Goal: Transaction & Acquisition: Purchase product/service

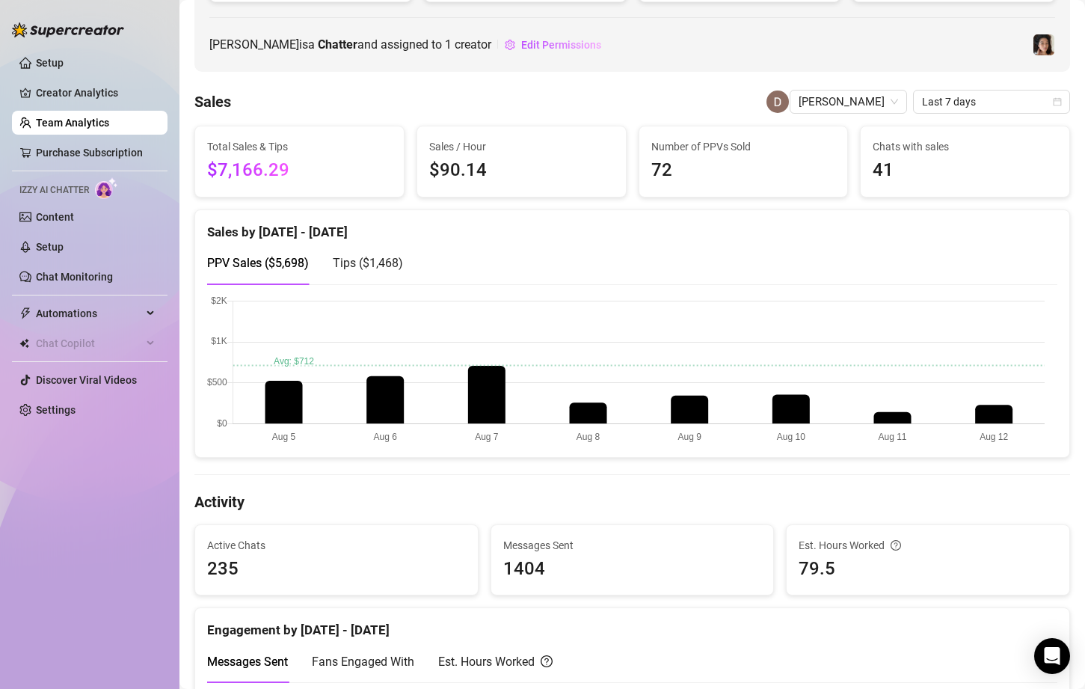
scroll to position [224, 0]
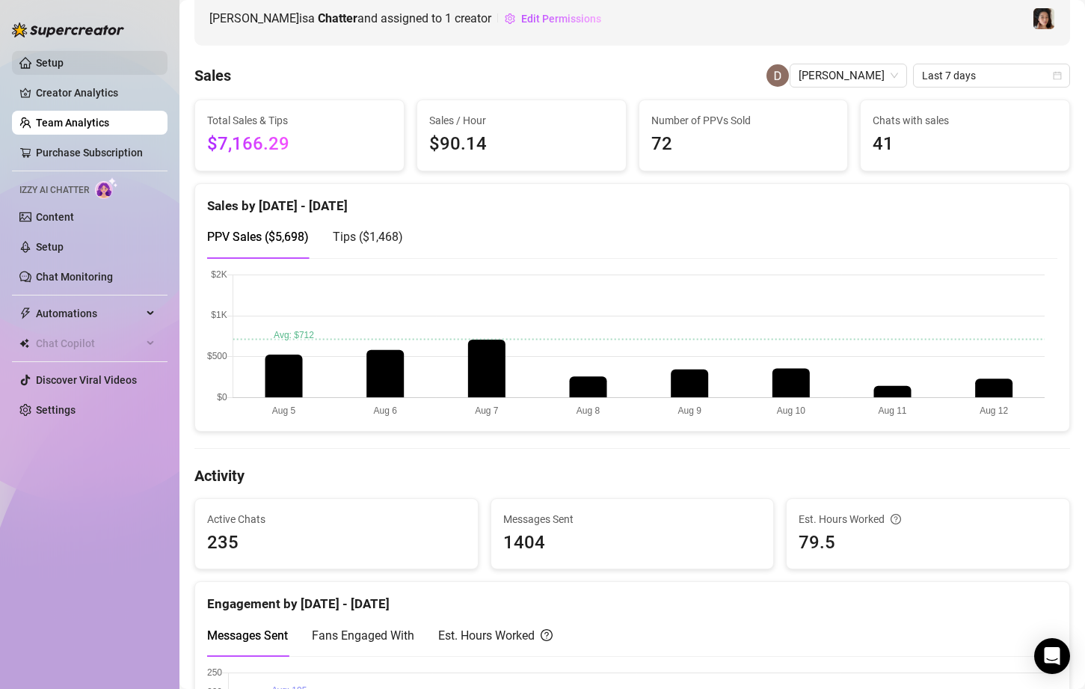
click at [58, 57] on link "Setup" at bounding box center [50, 63] width 28 height 12
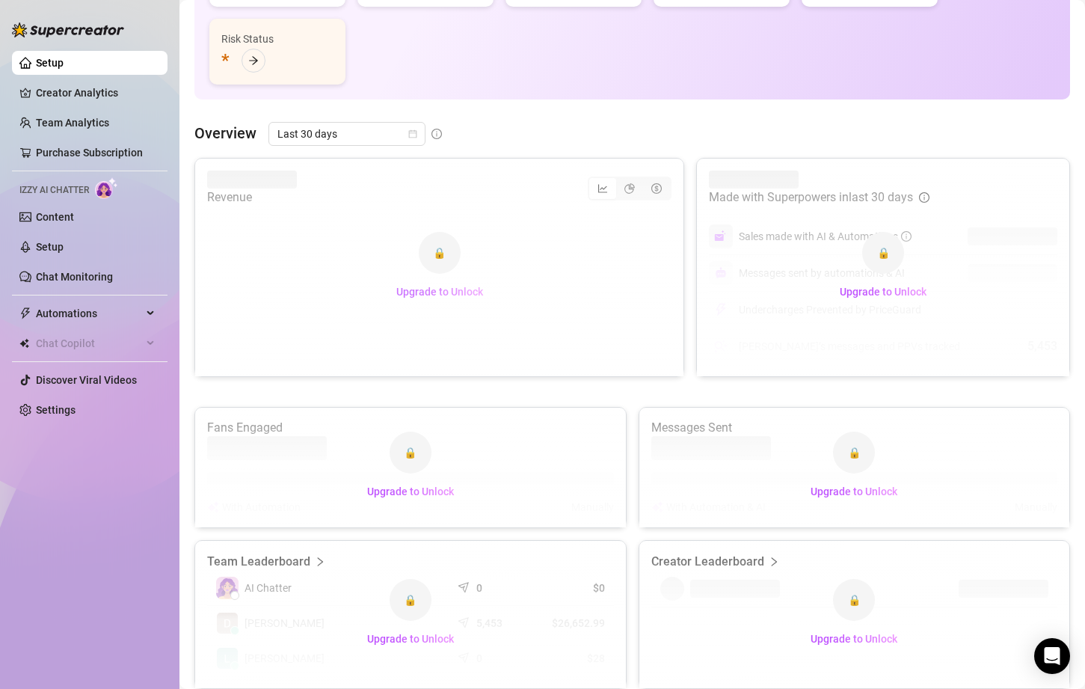
click at [437, 292] on span "Upgrade to Unlock" at bounding box center [439, 292] width 87 height 12
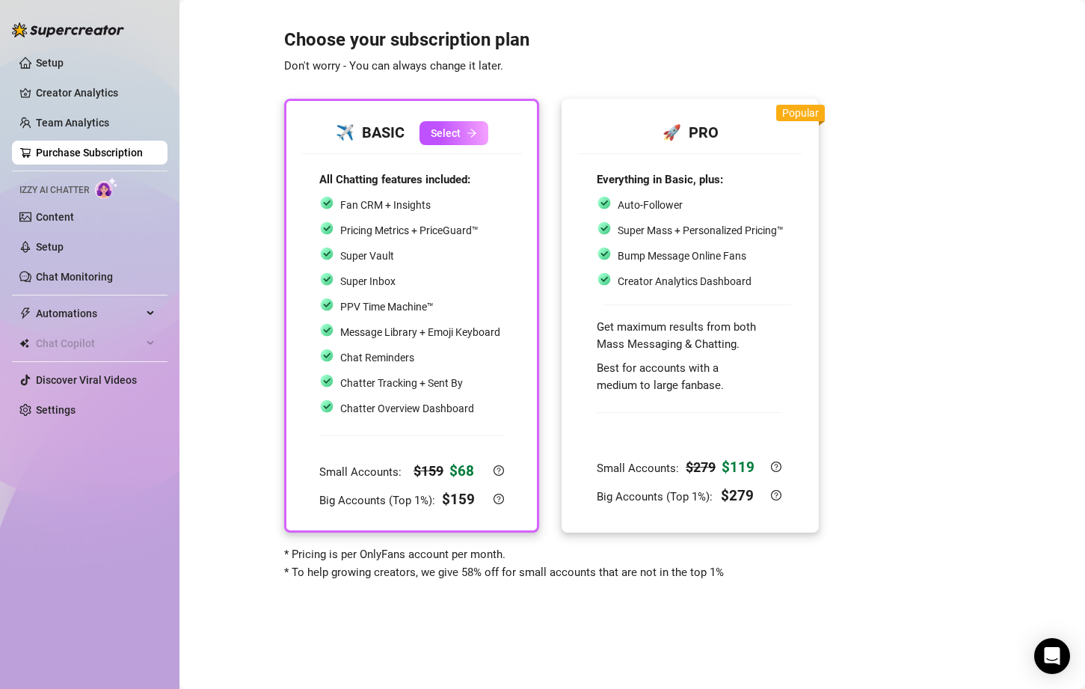
click at [728, 238] on div "Super Mass + Personalized Pricing™" at bounding box center [701, 230] width 166 height 16
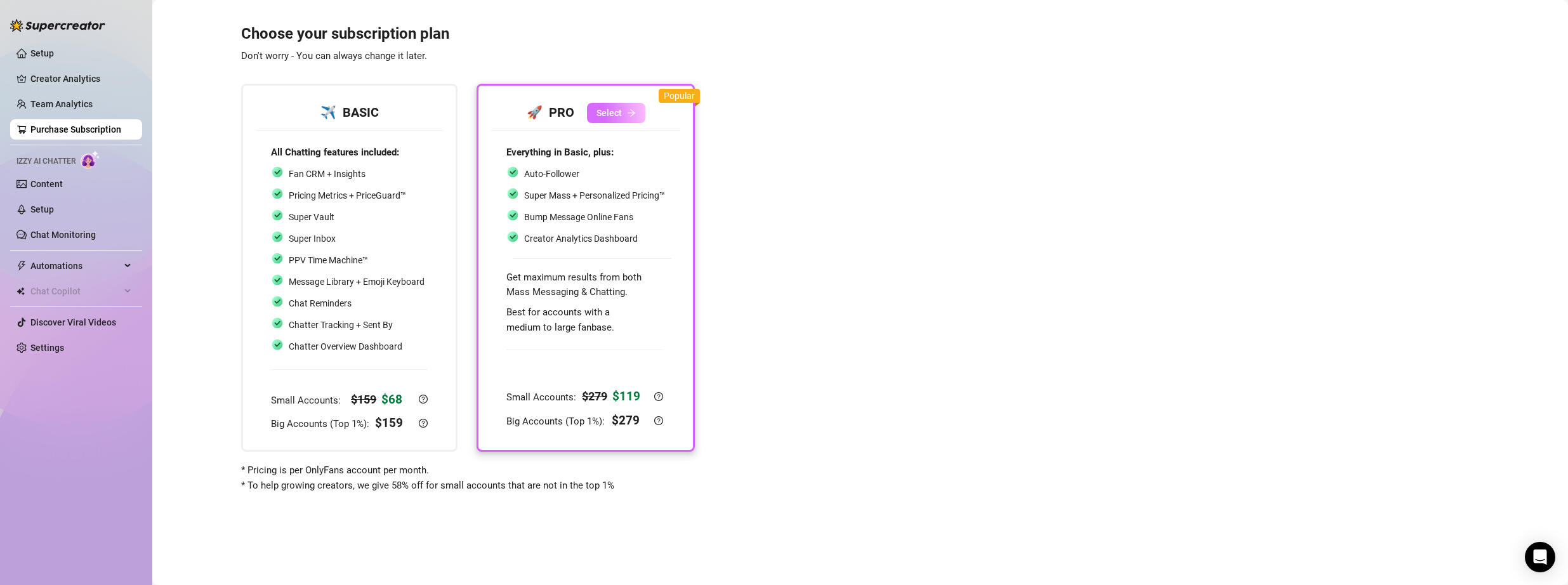
click at [600, 112] on span "Select" at bounding box center [609, 113] width 25 height 10
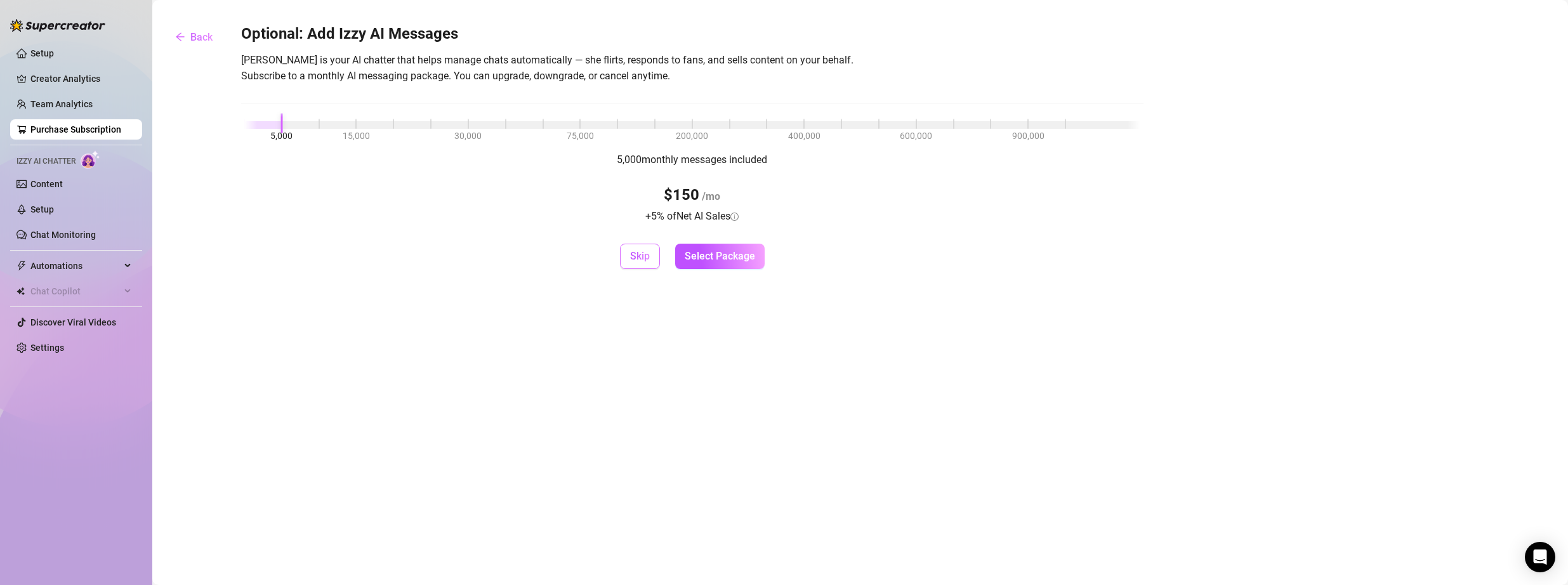
click at [650, 258] on span "Skip" at bounding box center [639, 256] width 20 height 12
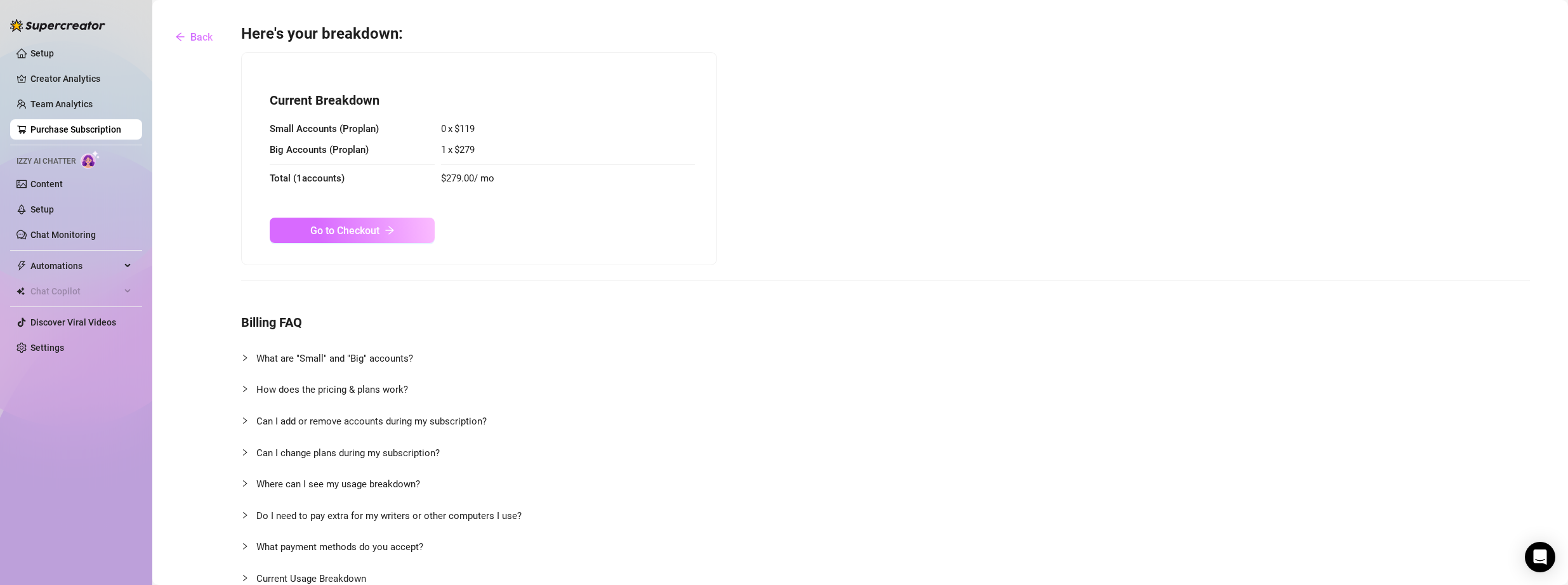
click at [411, 233] on button "Go to Checkout" at bounding box center [352, 230] width 165 height 25
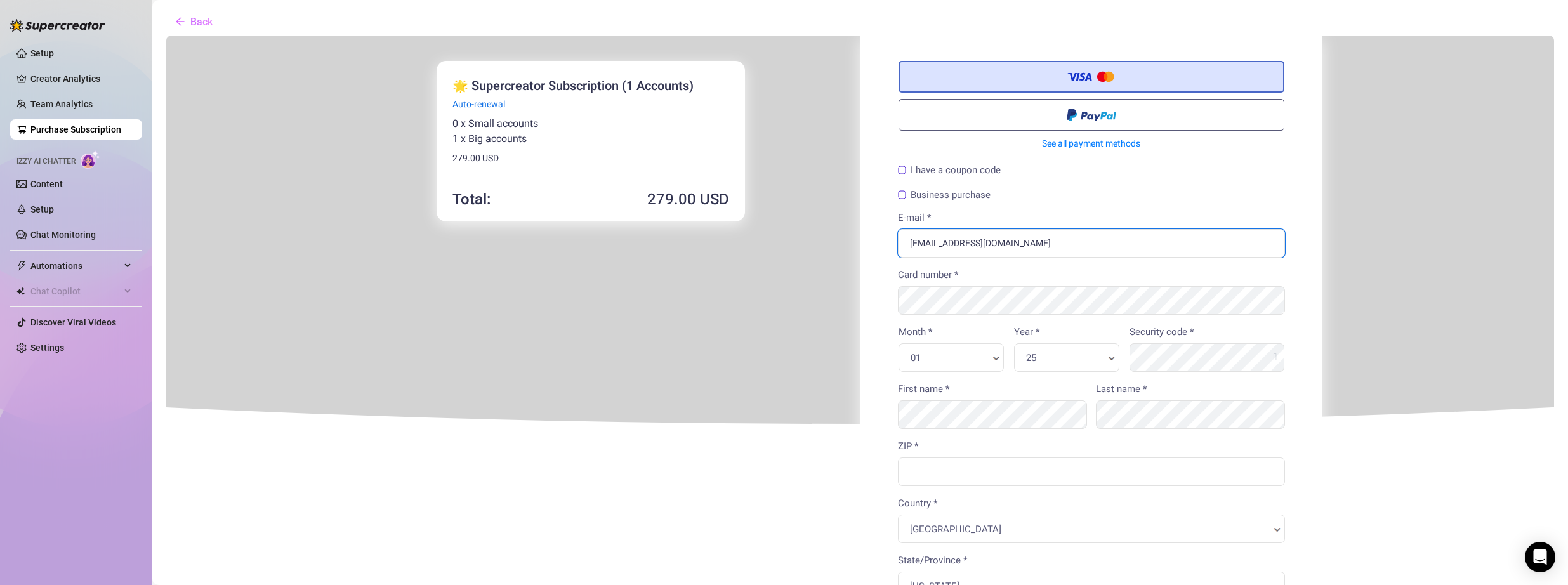
click at [920, 242] on input "[EMAIL_ADDRESS][DOMAIN_NAME]" at bounding box center [1089, 242] width 387 height 29
click at [920, 475] on input "ZIP *" at bounding box center [1089, 471] width 387 height 29
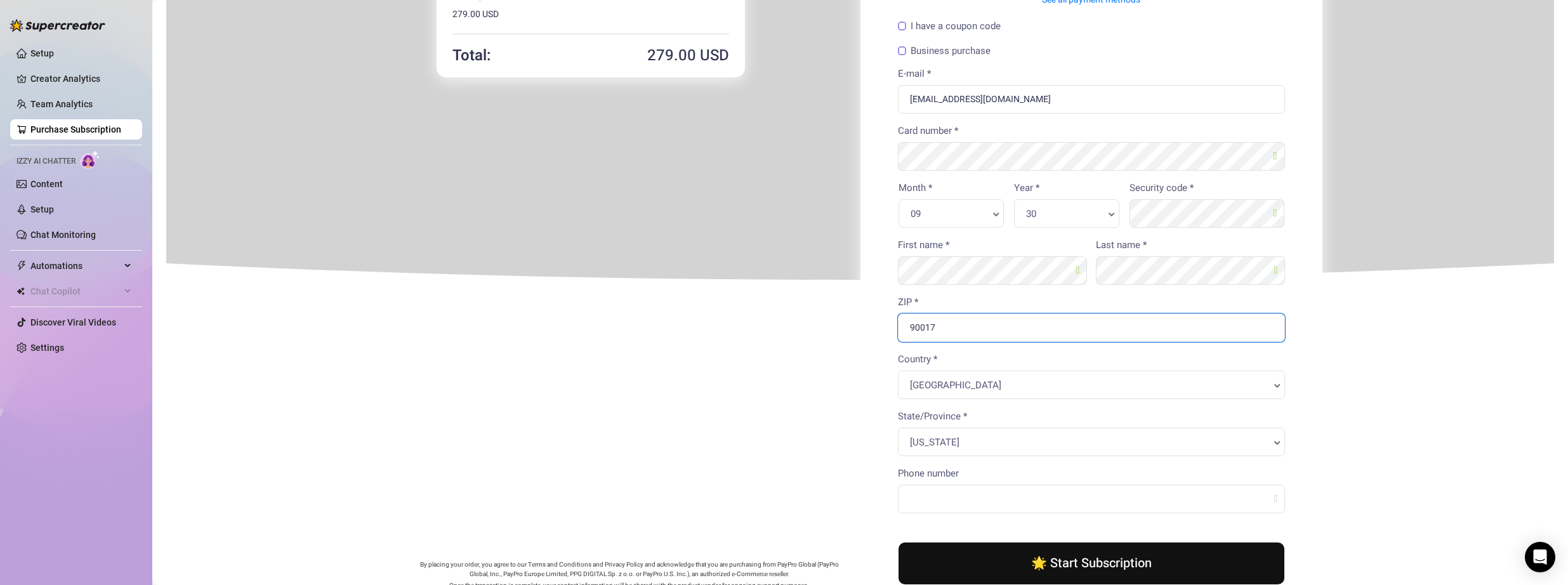
scroll to position [127, 0]
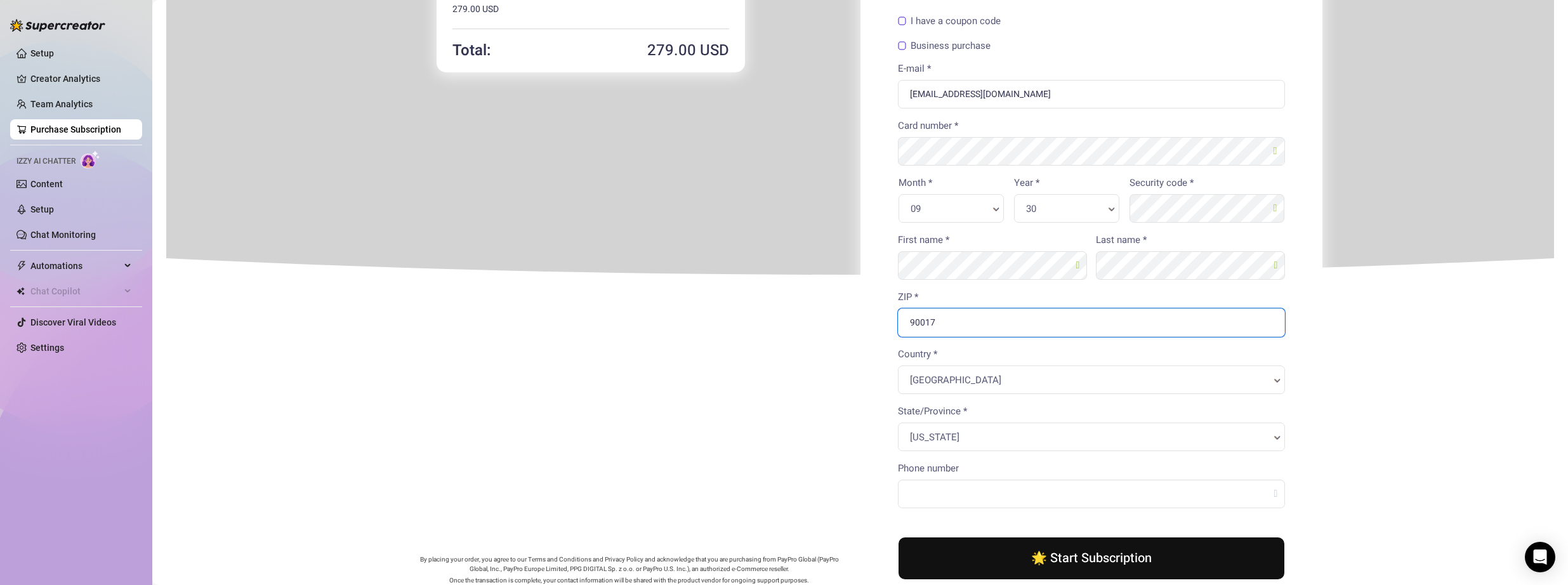
type input "90017"
click at [920, 495] on body "You're buying ×" at bounding box center [858, 276] width 1387 height 781
click at [920, 495] on input "Phone number" at bounding box center [1089, 493] width 387 height 29
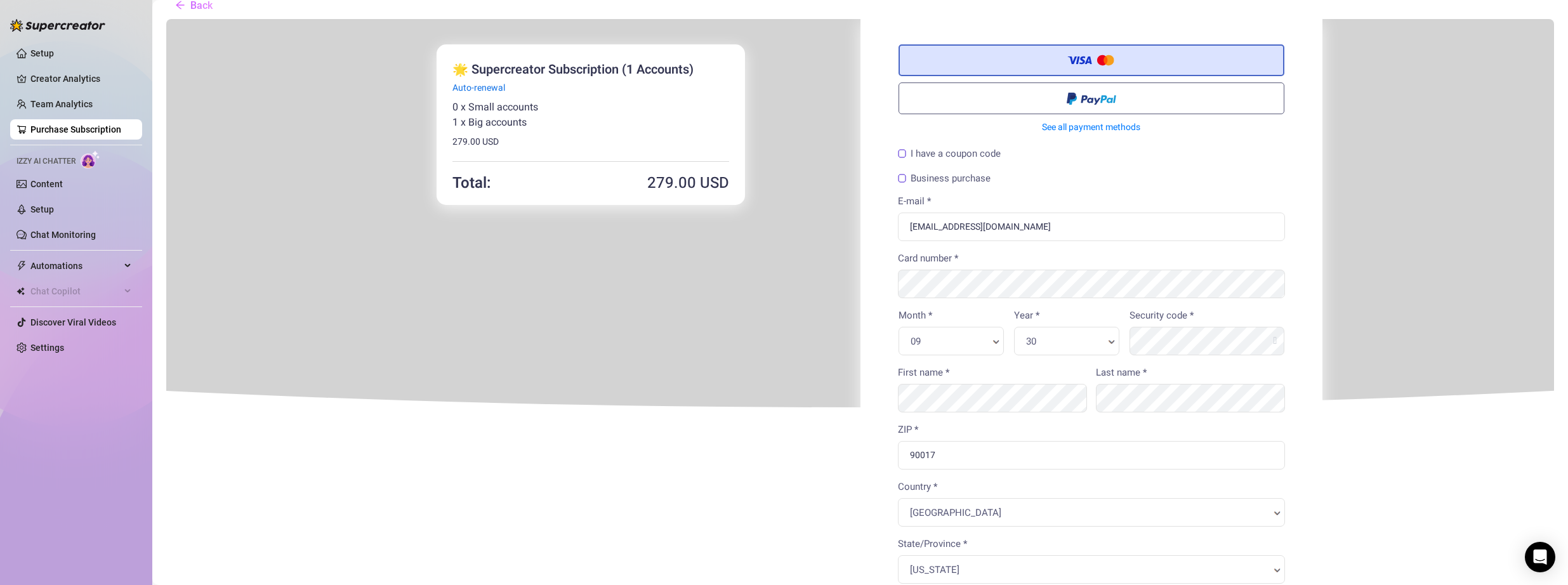
scroll to position [0, 0]
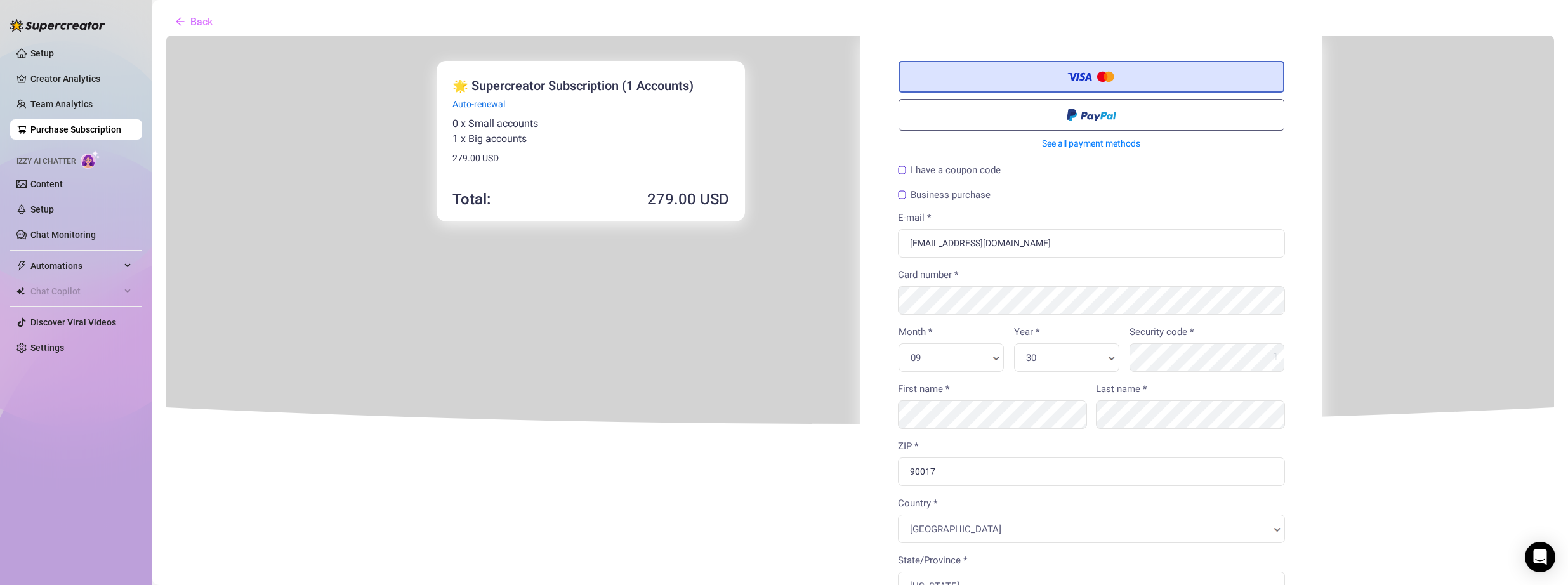
type input "8313243087"
click at [896, 191] on label "Business purchase" at bounding box center [942, 194] width 92 height 9
click at [165, 34] on input "Business purchase" at bounding box center [165, 34] width 0 height 0
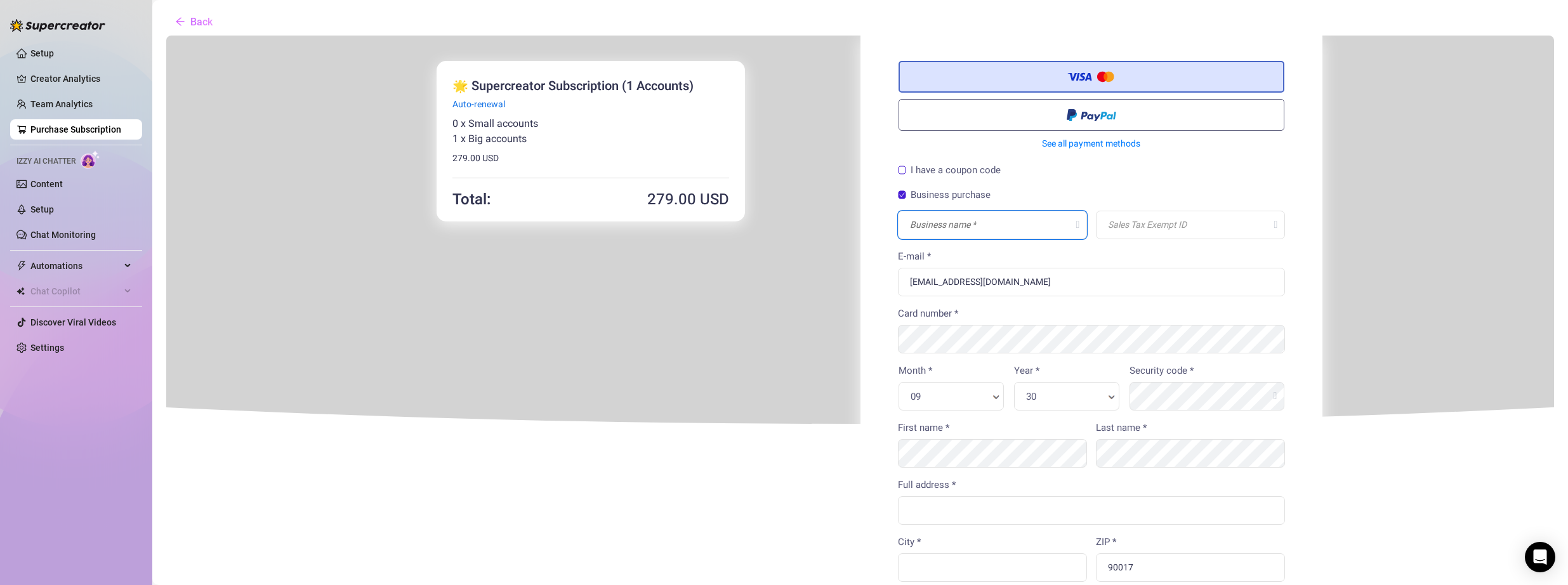
click at [920, 229] on input "text" at bounding box center [990, 224] width 189 height 29
click at [896, 194] on label "Business purchase" at bounding box center [942, 194] width 92 height 9
click at [165, 34] on input "Business purchase" at bounding box center [165, 34] width 0 height 0
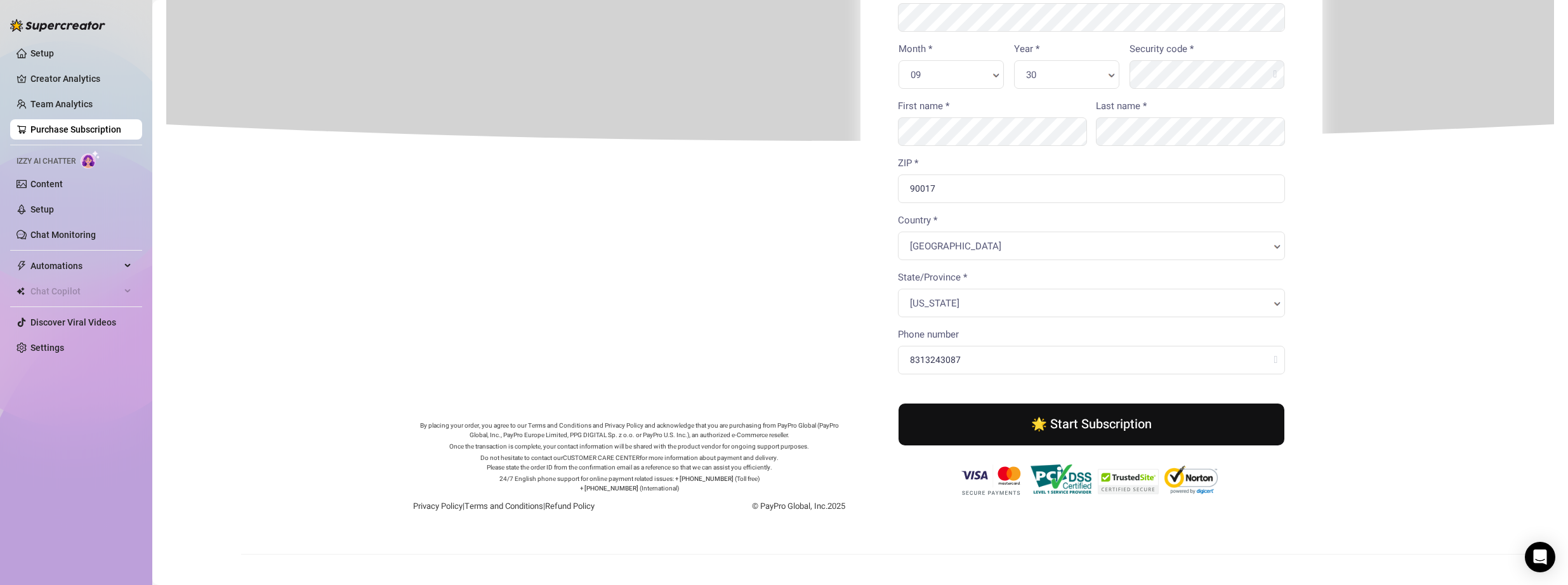
scroll to position [318, 0]
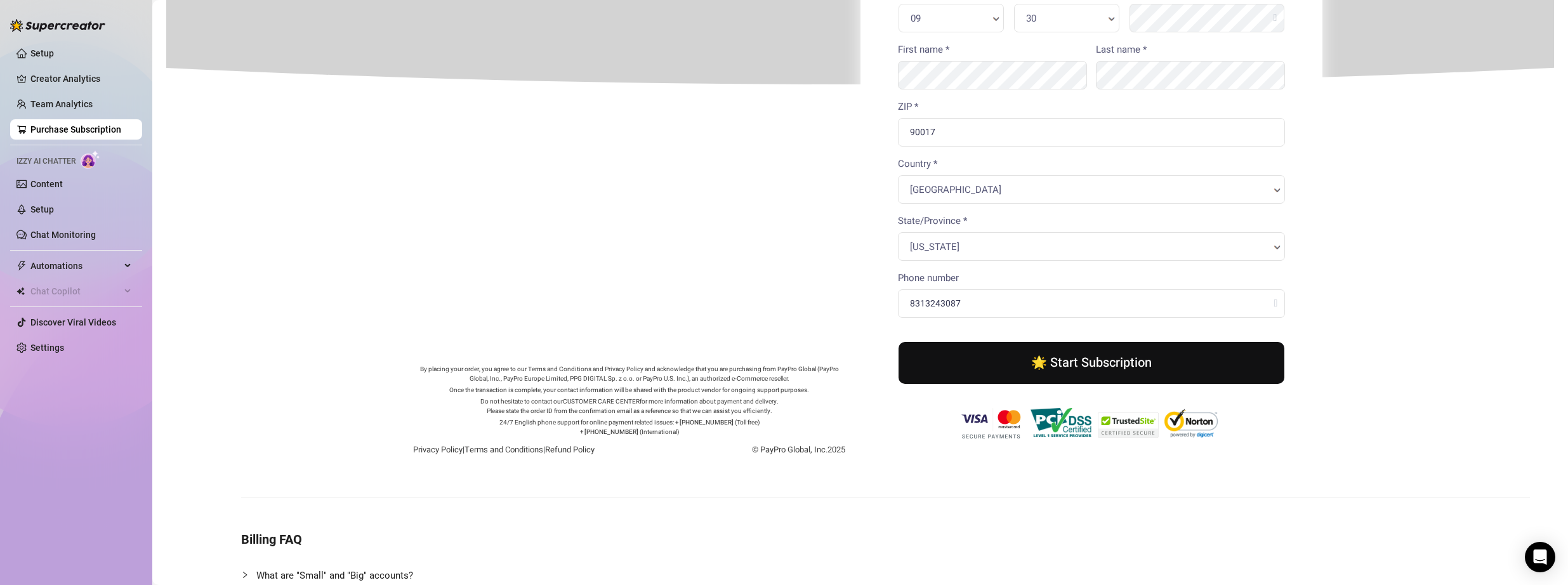
click at [920, 367] on button "🌟 Start Subscription" at bounding box center [1089, 362] width 386 height 42
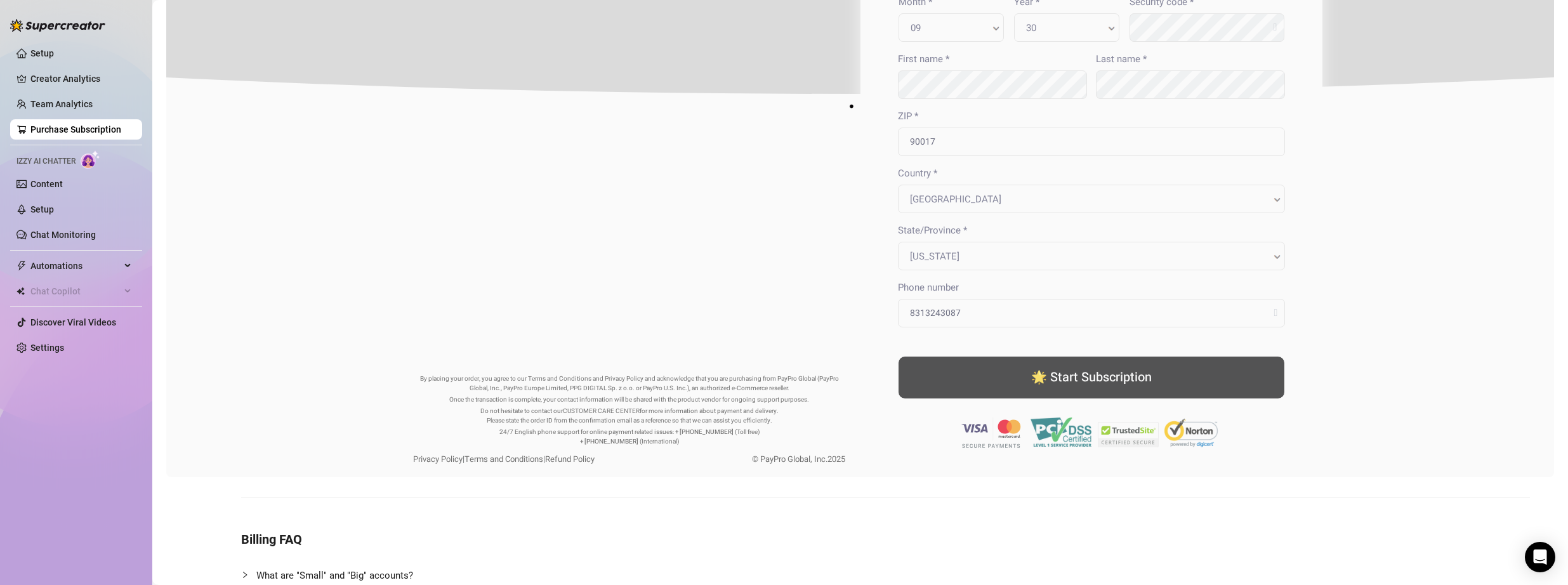
scroll to position [0, 0]
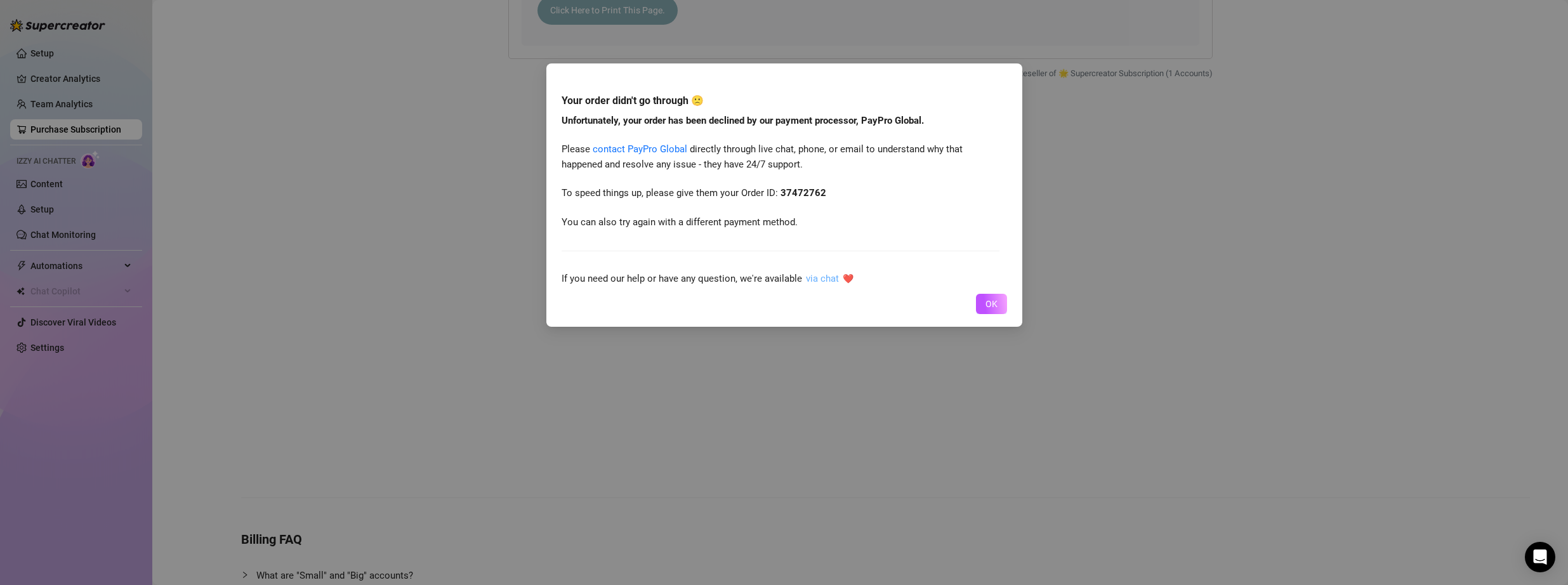
click at [813, 280] on link "via chat" at bounding box center [822, 278] width 33 height 11
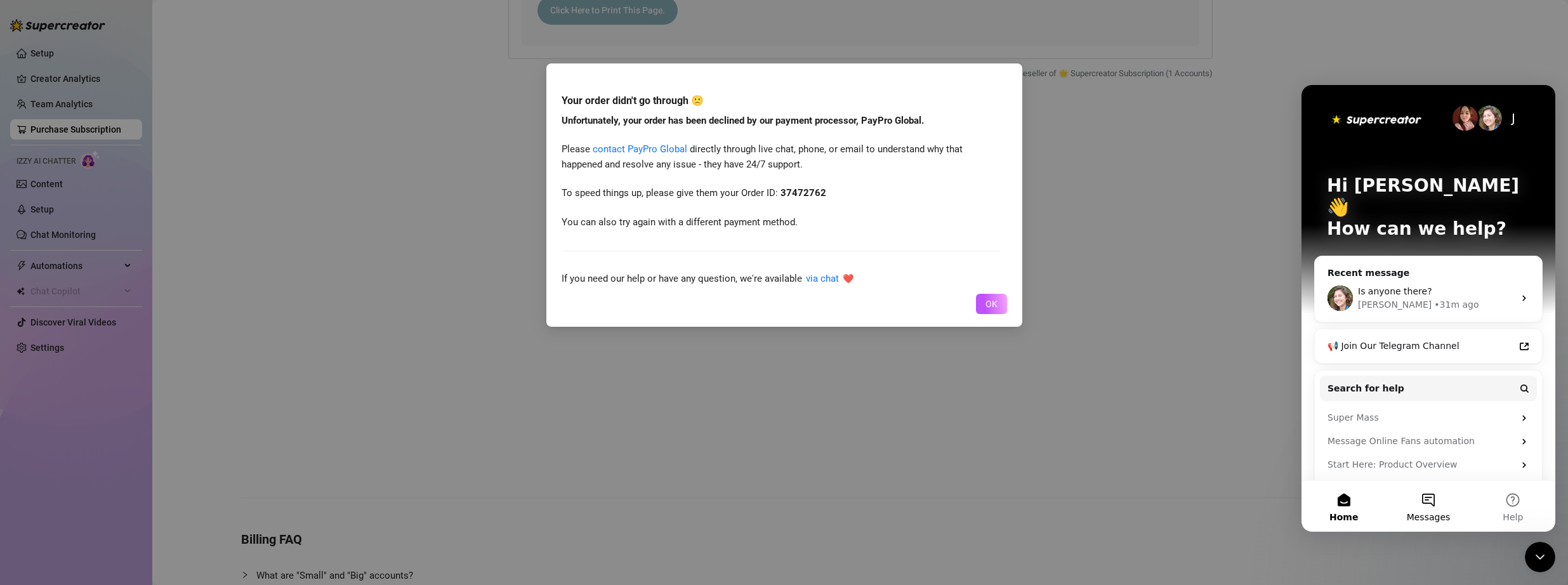
click at [920, 509] on button "Messages" at bounding box center [1427, 507] width 84 height 51
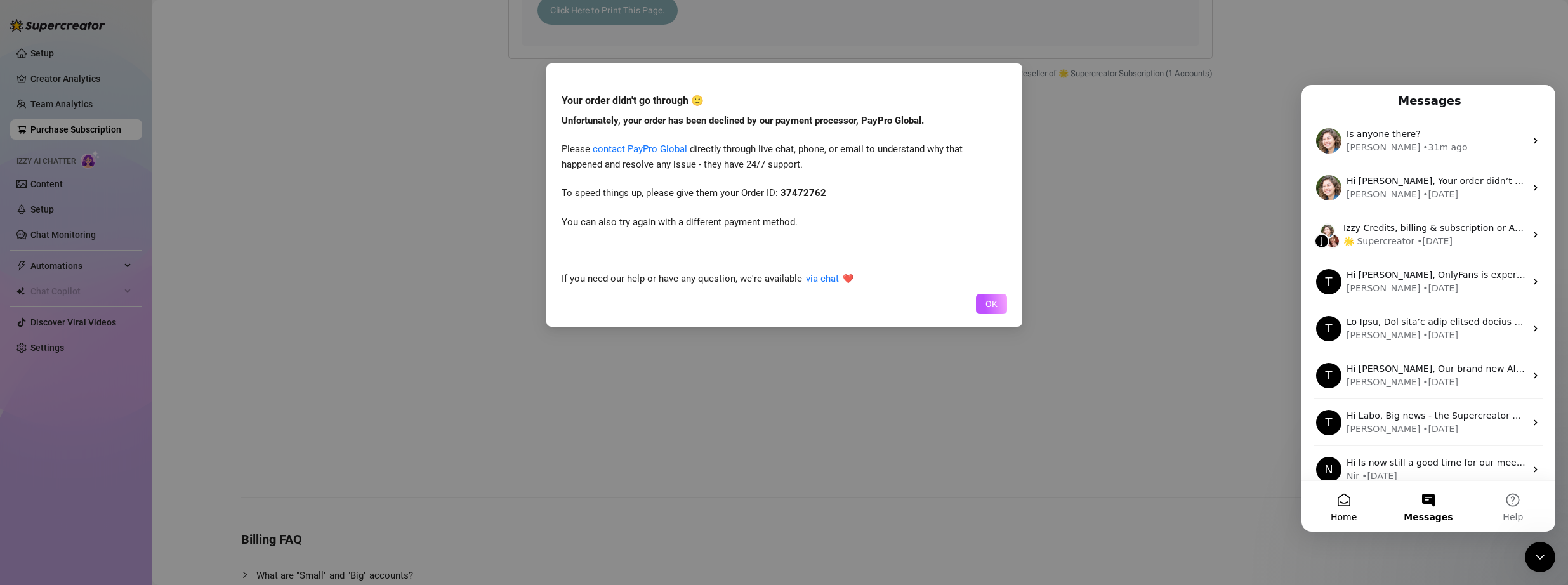
click at [920, 509] on button "Home" at bounding box center [1343, 507] width 84 height 51
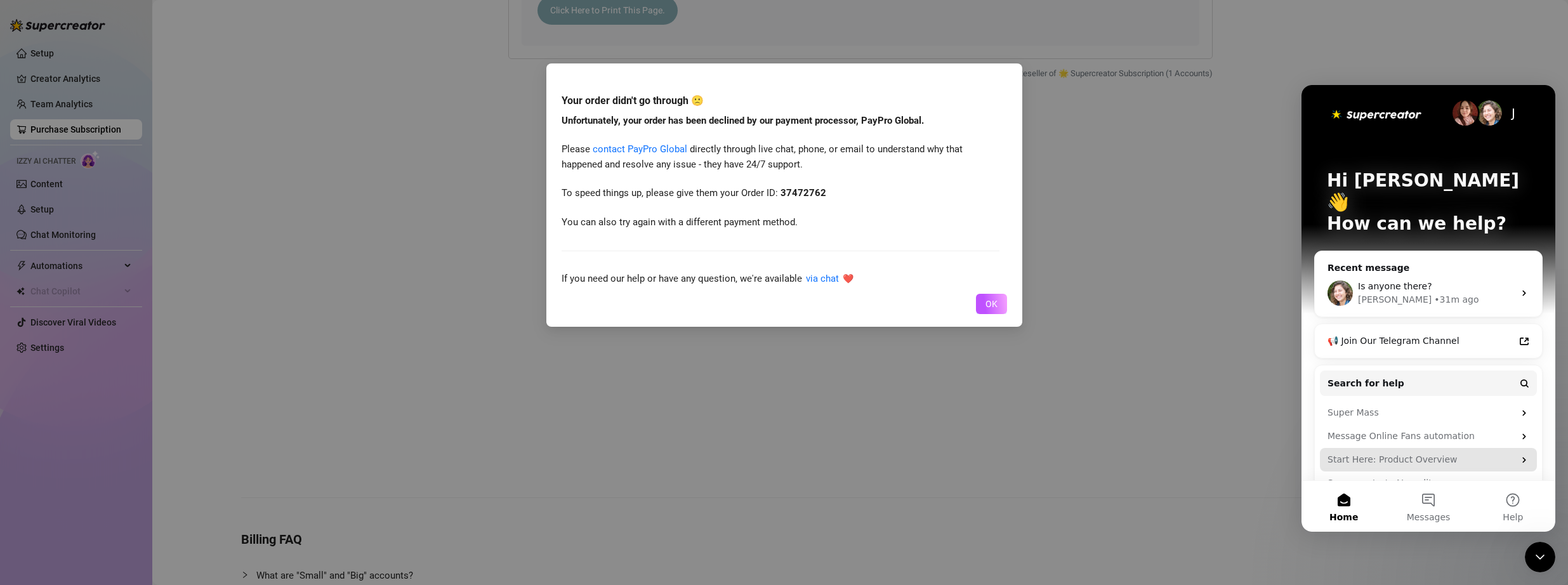
scroll to position [10, 0]
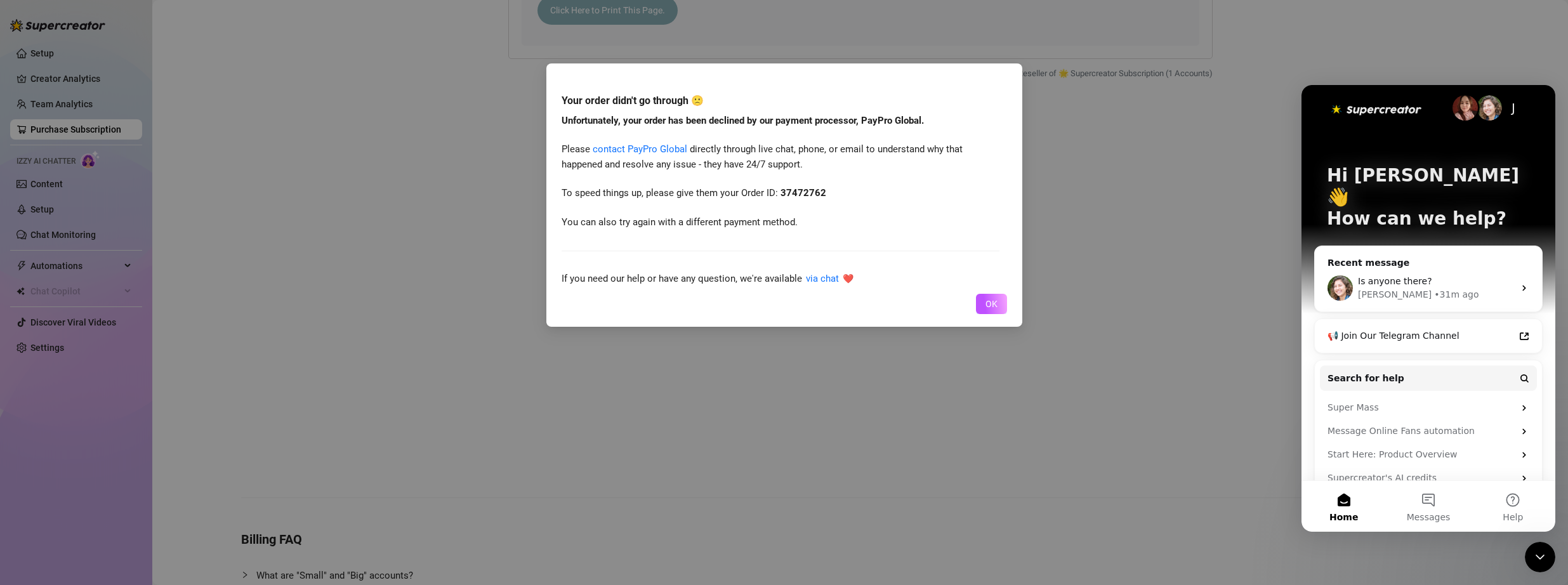
click at [920, 111] on img "Intercom messenger" at bounding box center [1375, 110] width 99 height 20
click at [920, 106] on img "Intercom messenger" at bounding box center [1489, 108] width 25 height 25
click at [920, 108] on div "J" at bounding box center [1513, 108] width 25 height 25
click at [920, 276] on span "Is anyone there?" at bounding box center [1394, 281] width 74 height 10
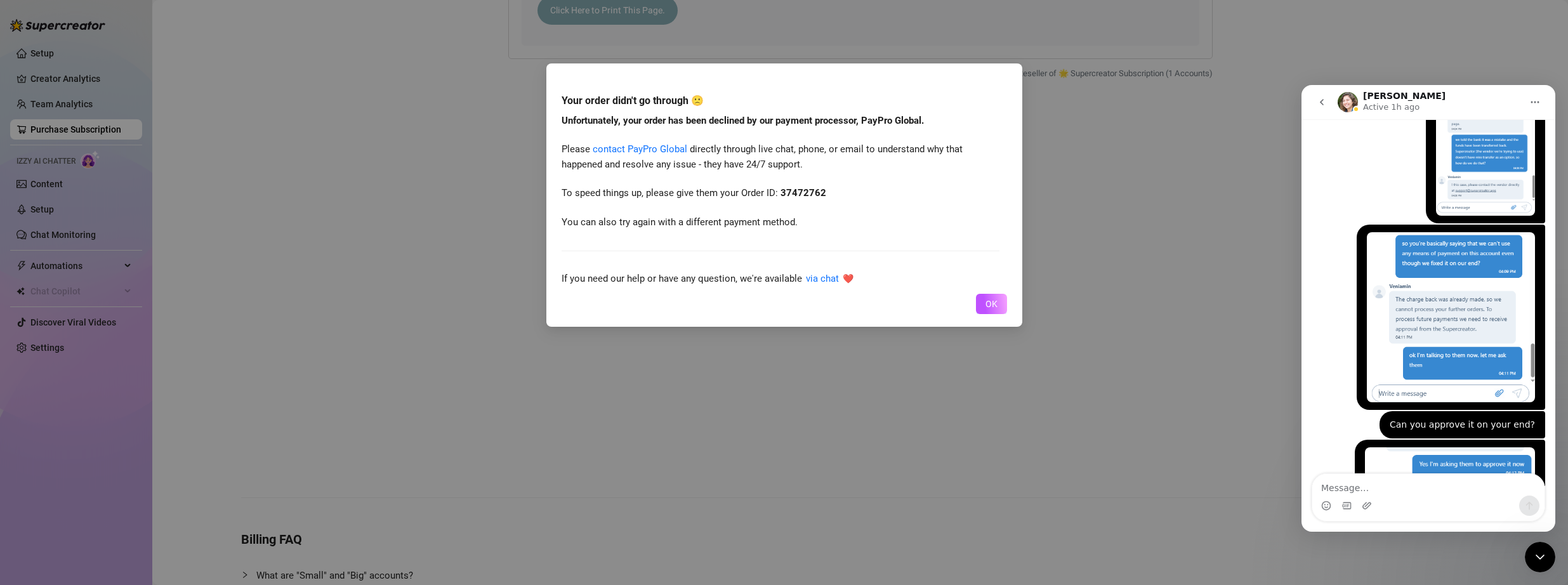
scroll to position [5482, 0]
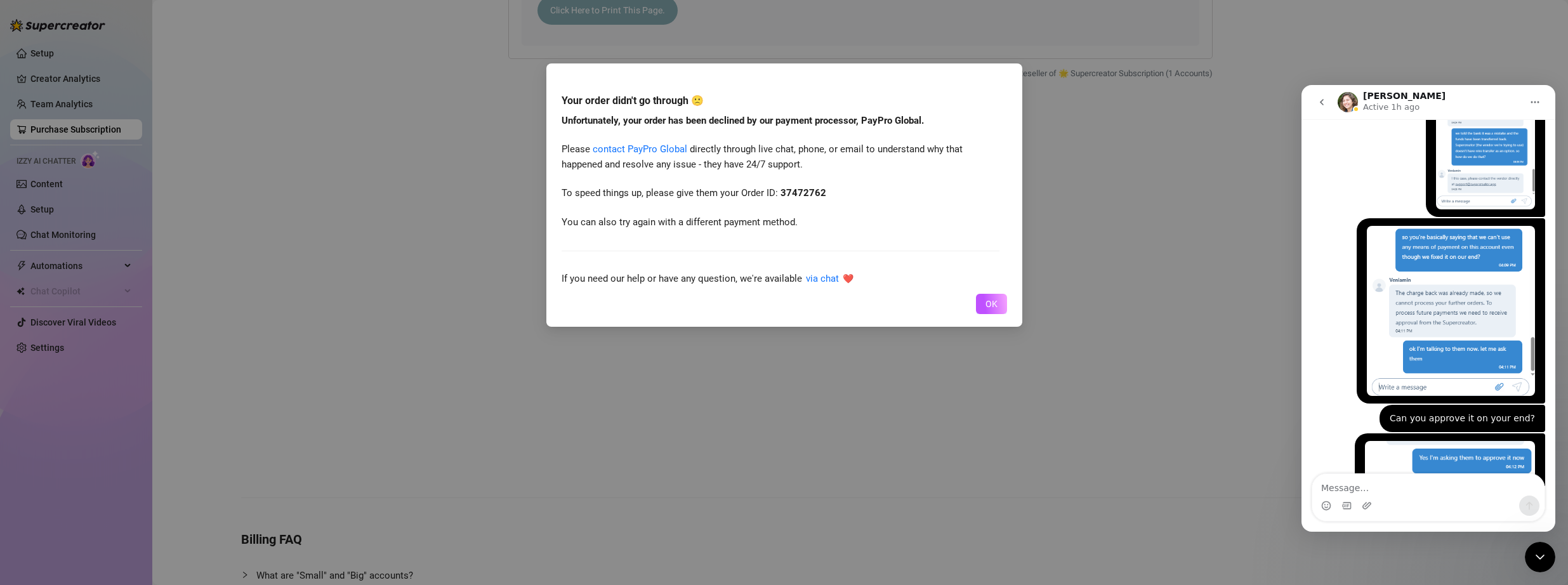
click at [920, 102] on img "Intercom messenger" at bounding box center [1347, 102] width 20 height 20
click at [920, 99] on icon "go back" at bounding box center [1321, 102] width 10 height 10
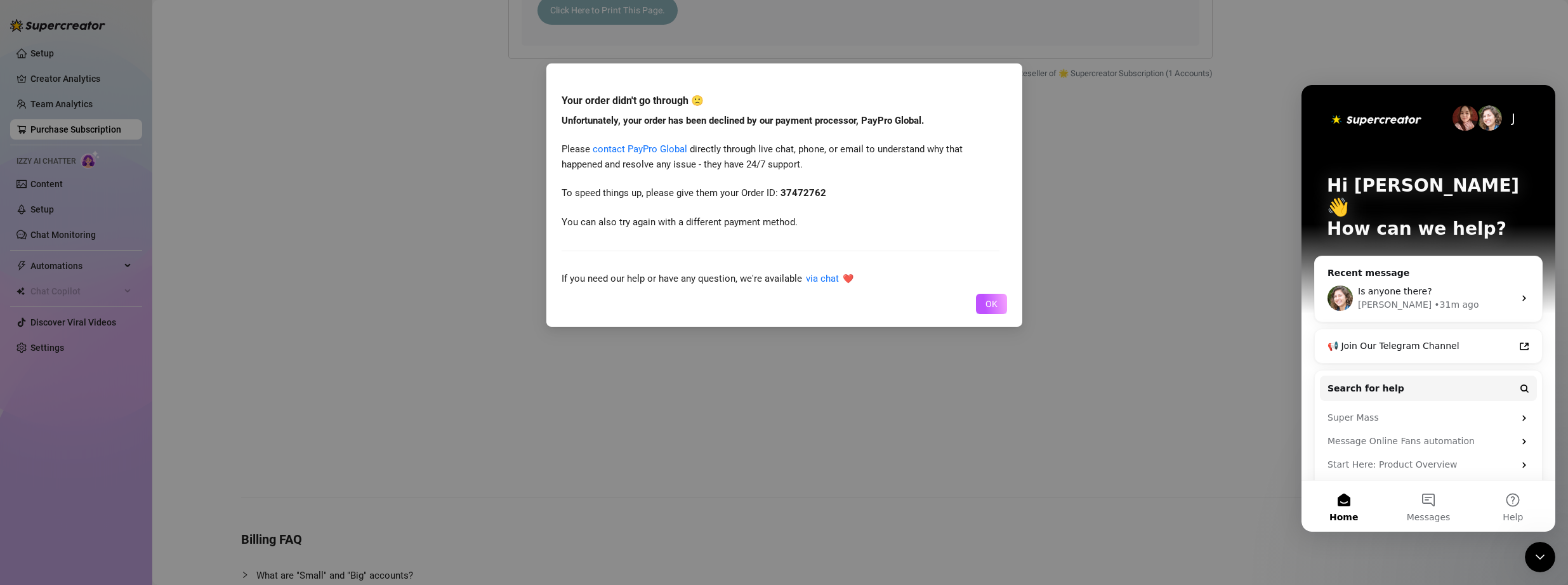
scroll to position [0, 0]
click at [920, 298] on div "• 31m ago" at bounding box center [1456, 305] width 44 height 14
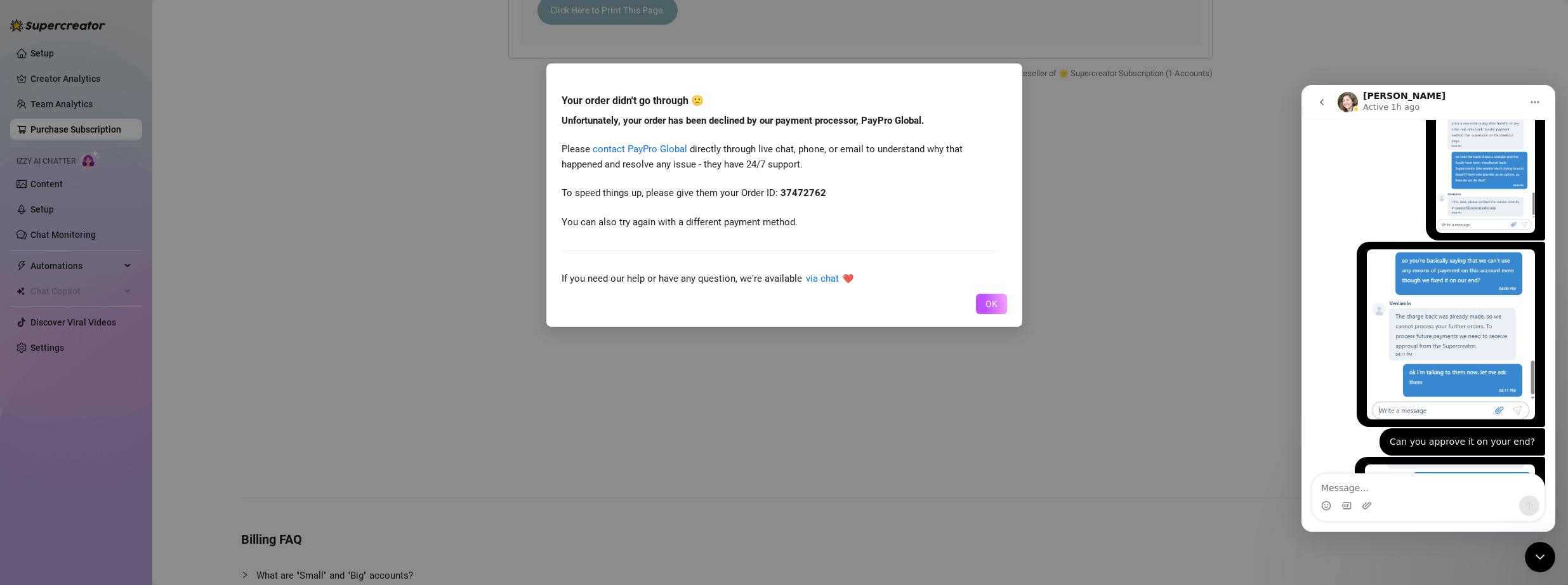
scroll to position [5418, 0]
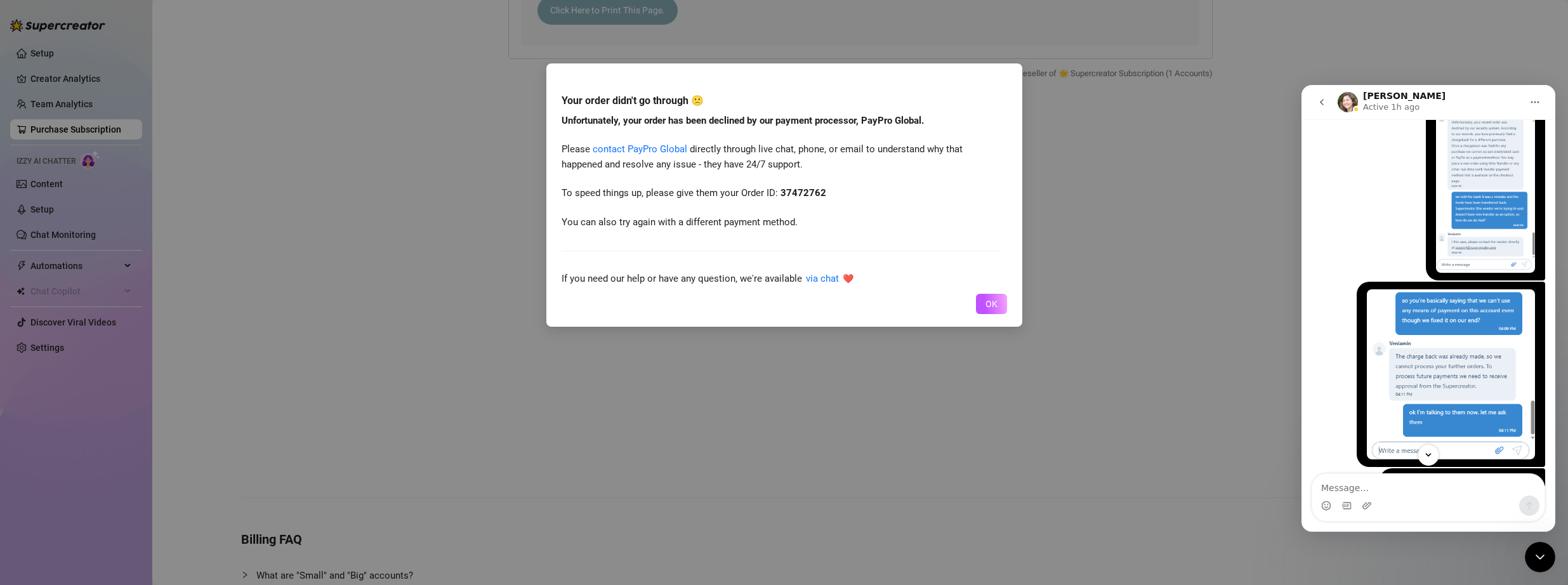
click at [920, 100] on icon "go back" at bounding box center [1321, 102] width 10 height 10
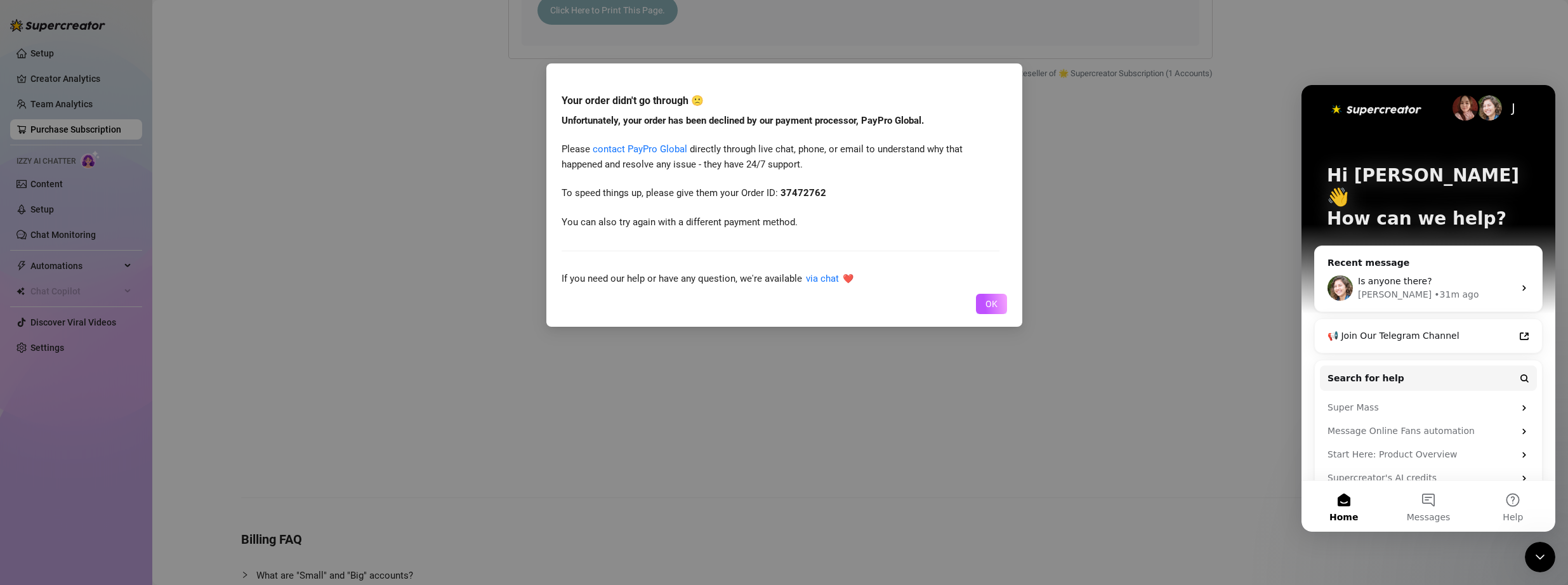
scroll to position [0, 0]
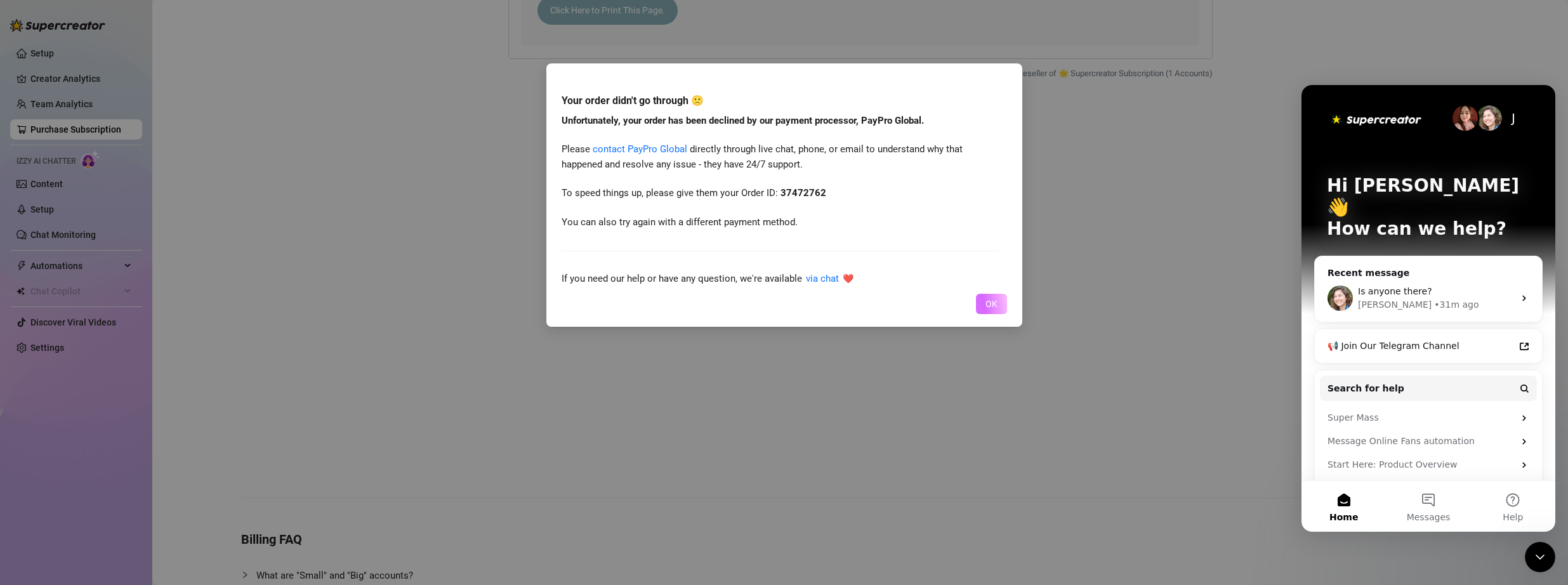
click at [920, 304] on span "OK" at bounding box center [991, 304] width 12 height 10
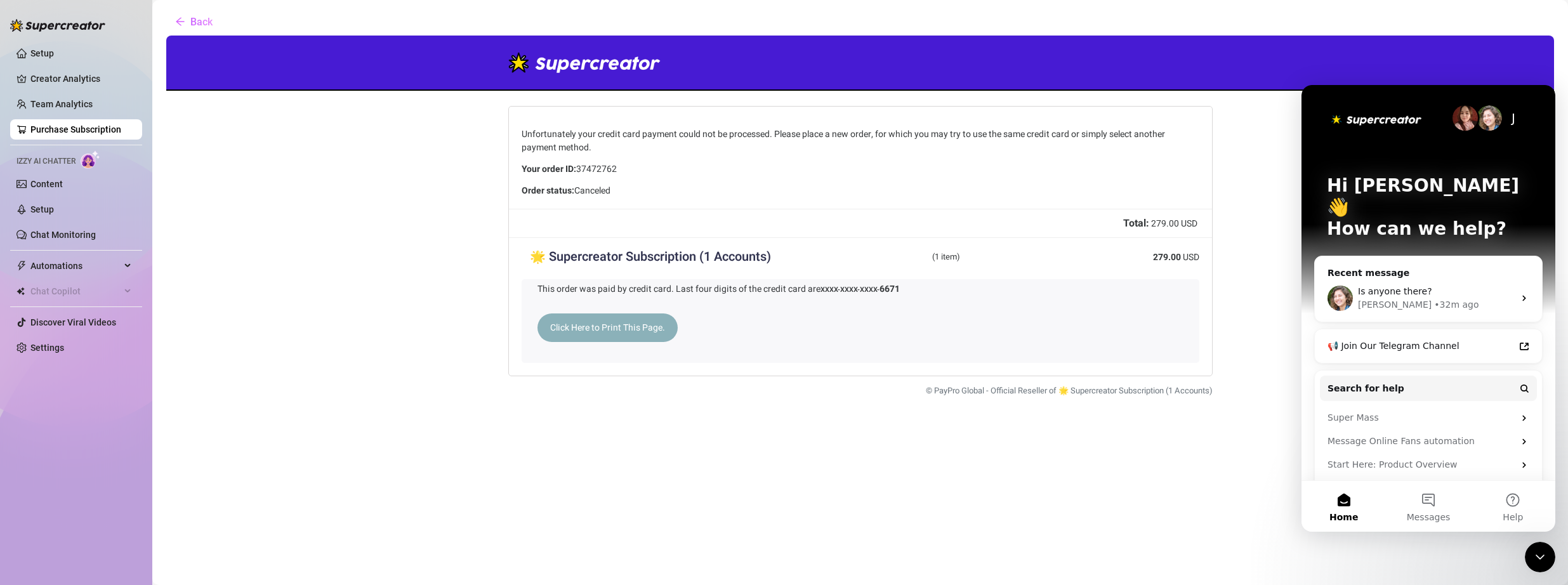
click at [920, 265] on div "(1 item)" at bounding box center [944, 257] width 172 height 16
click at [920, 213] on div "Total: 279.00 USD" at bounding box center [859, 222] width 703 height 29
click at [647, 176] on div "37472762 Order summary Your order ID: 37472762 Order status: Canceled" at bounding box center [859, 178] width 678 height 35
click at [119, 132] on link "Purchase Subscription" at bounding box center [76, 130] width 91 height 10
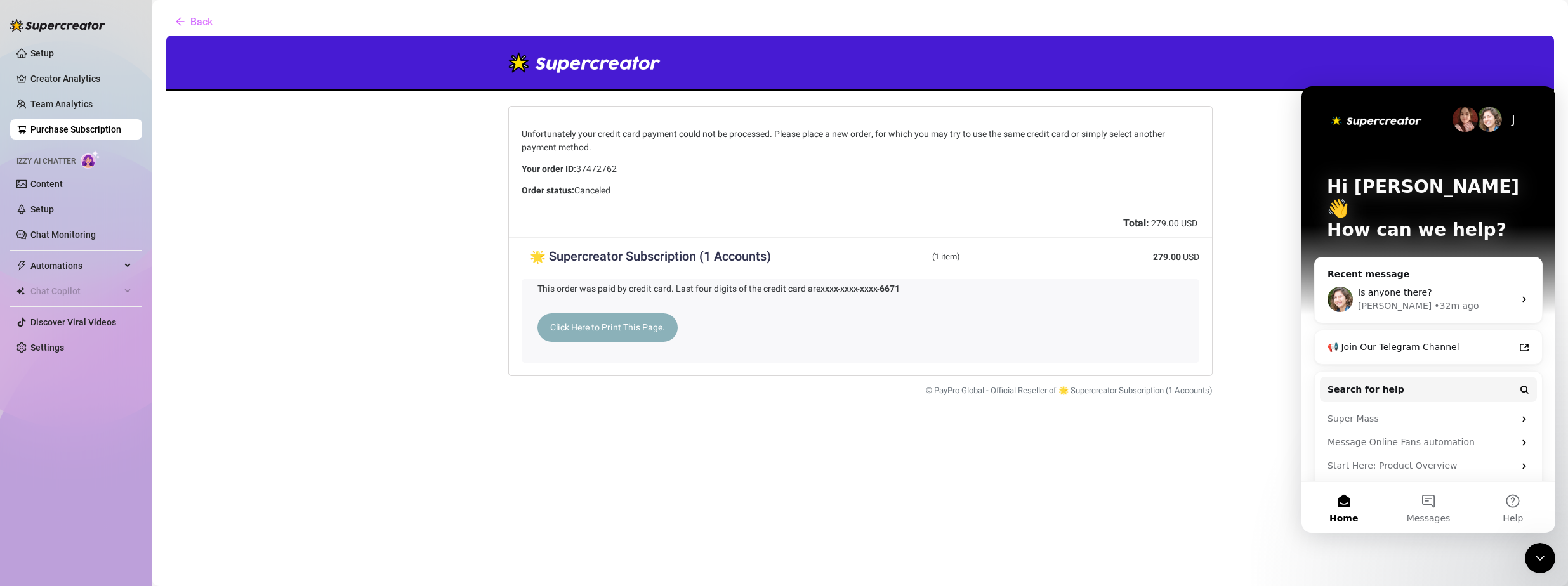
click at [920, 551] on div "Close Intercom Messenger" at bounding box center [1540, 558] width 31 height 31
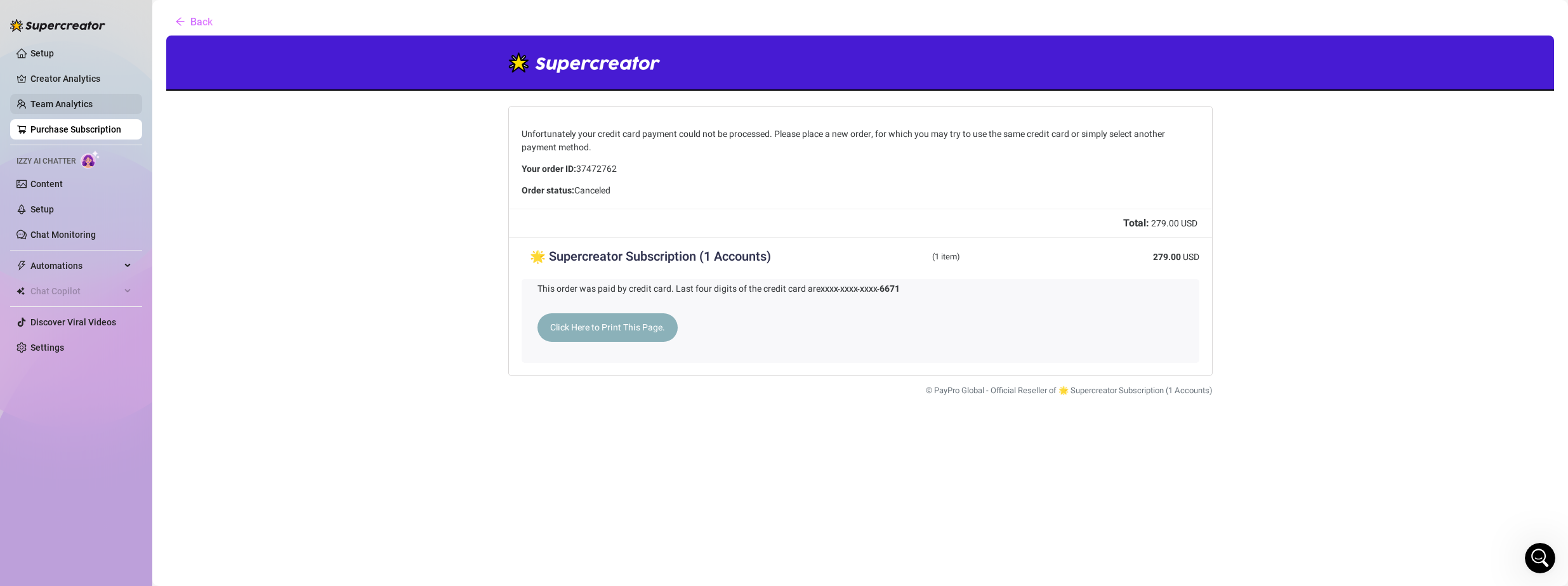
click at [73, 107] on link "Team Analytics" at bounding box center [61, 104] width 62 height 10
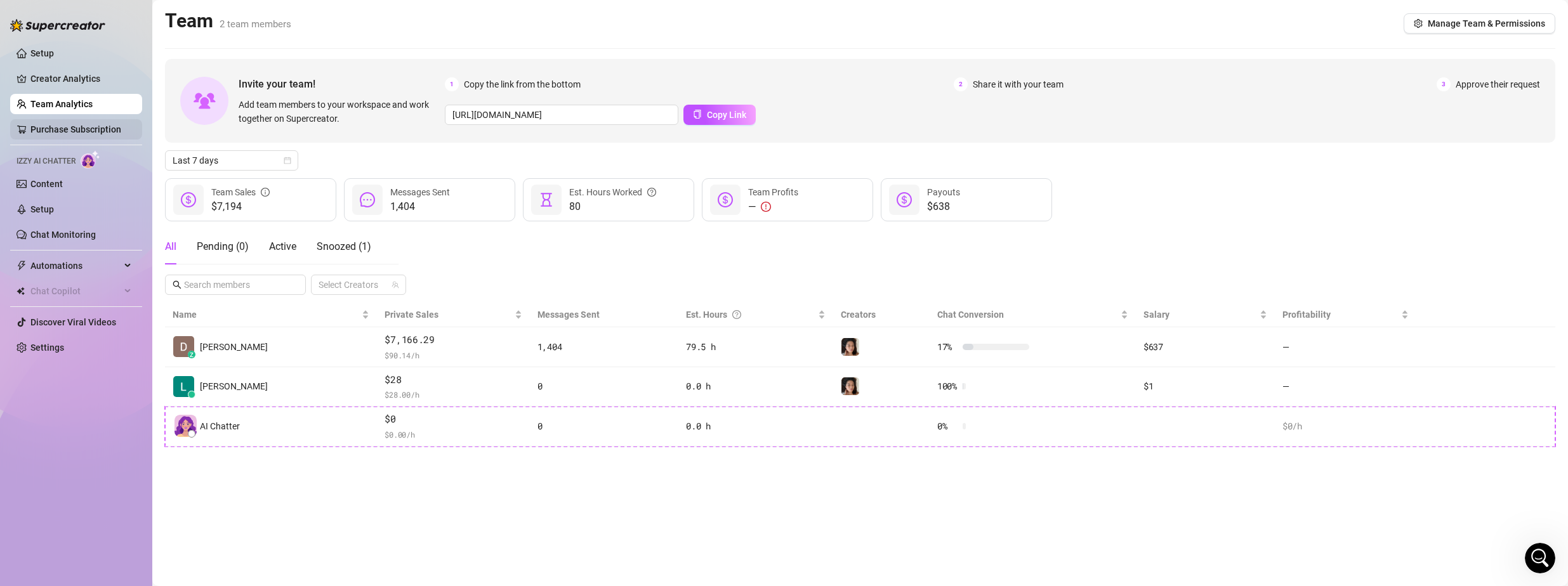
click at [90, 130] on link "Purchase Subscription" at bounding box center [76, 130] width 91 height 10
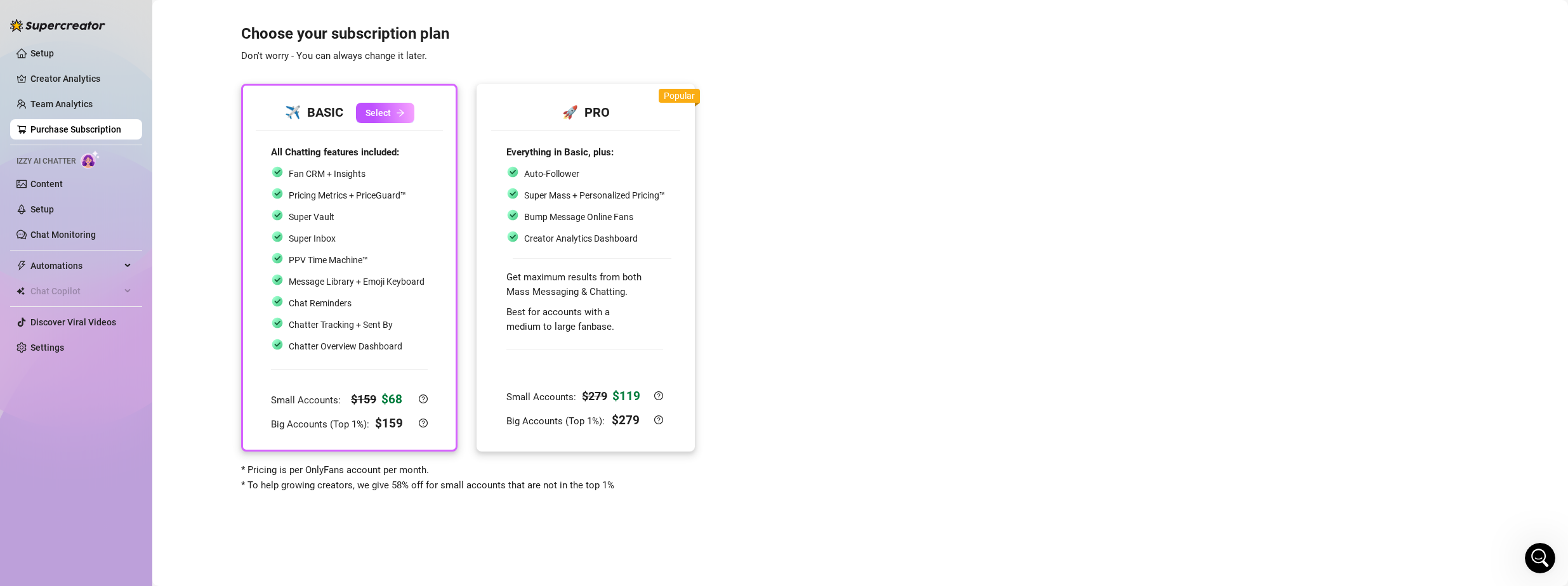
click at [558, 265] on div at bounding box center [585, 259] width 159 height 14
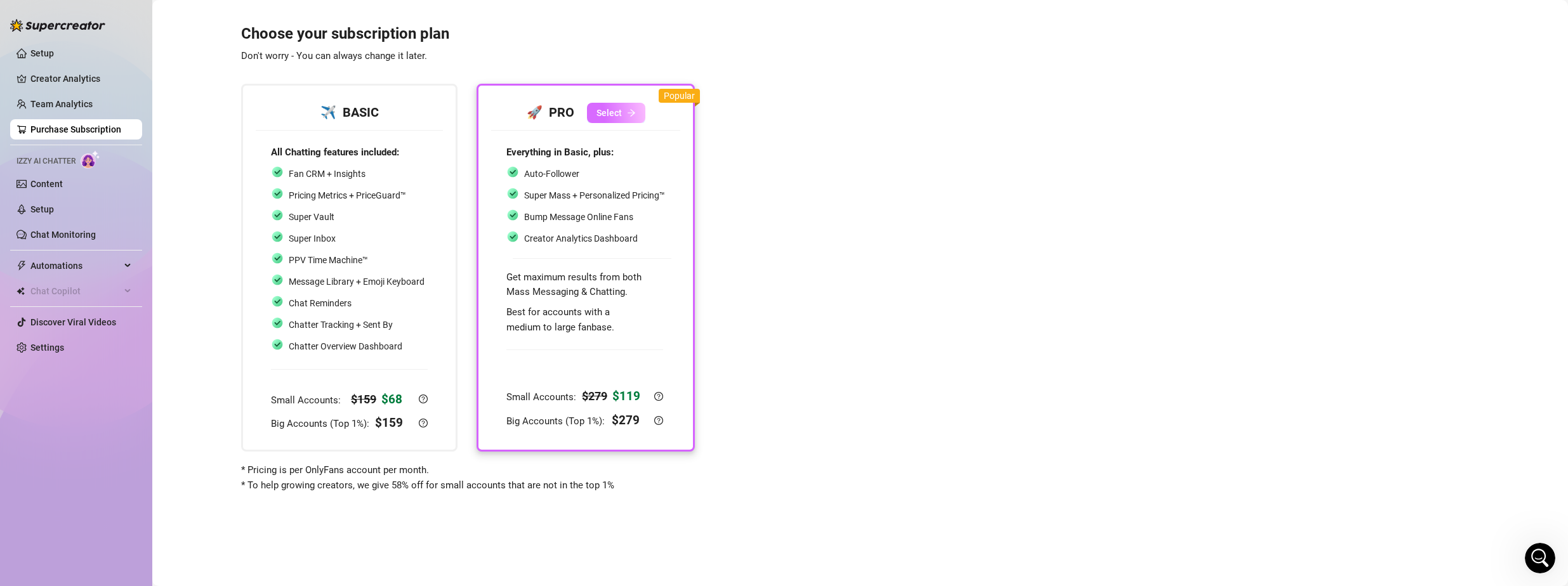
click at [615, 121] on button "Select" at bounding box center [616, 113] width 59 height 20
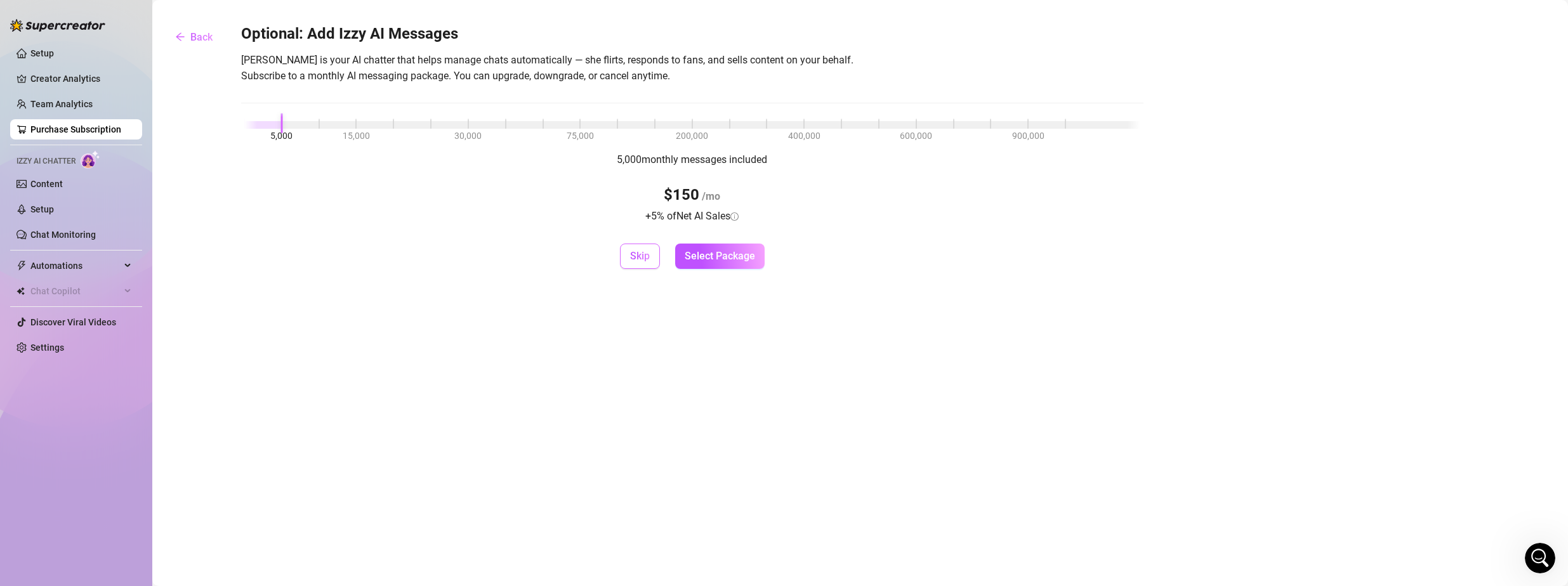
click at [651, 253] on button "Skip" at bounding box center [639, 256] width 40 height 25
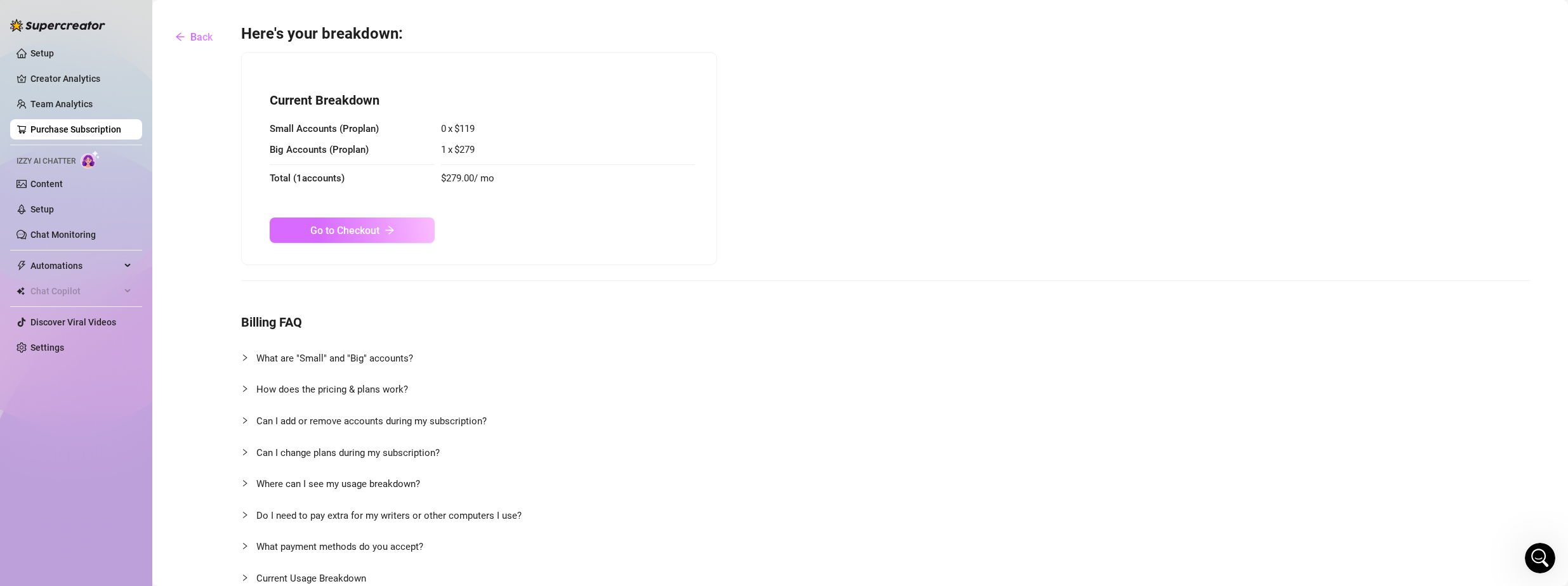
click at [367, 232] on span "Go to Checkout" at bounding box center [344, 231] width 69 height 12
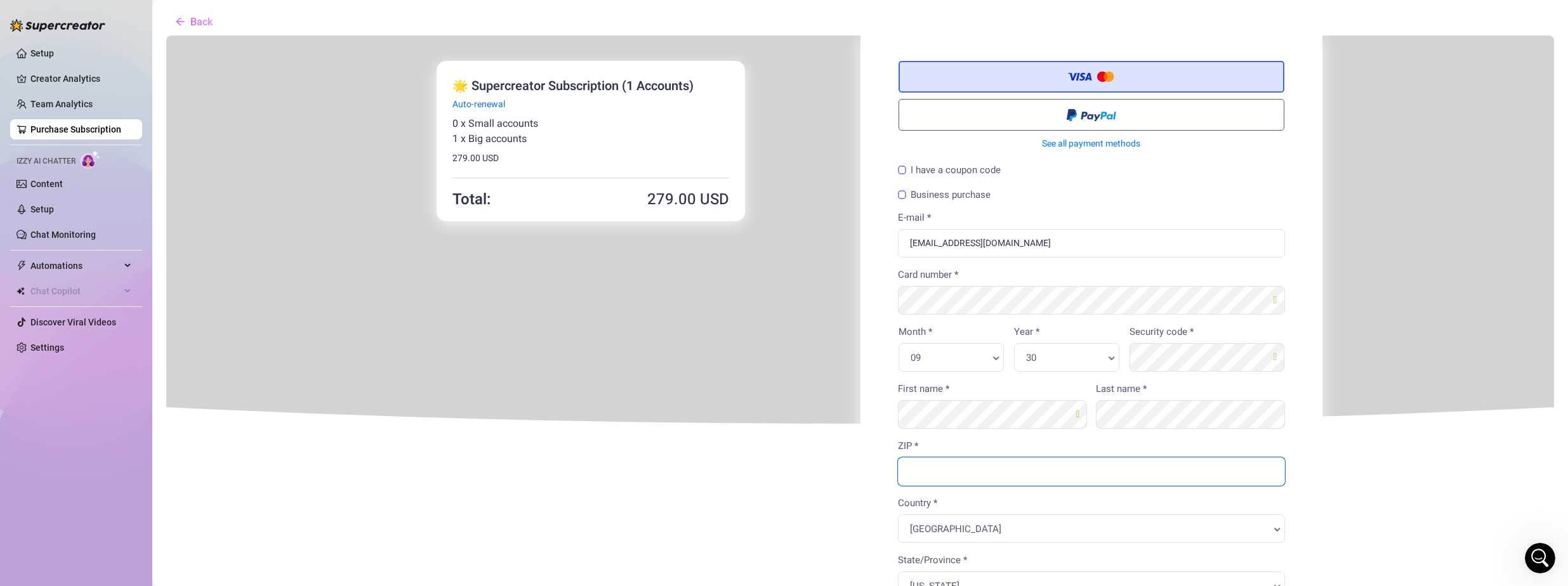
click at [920, 473] on input "ZIP *" at bounding box center [1089, 471] width 387 height 29
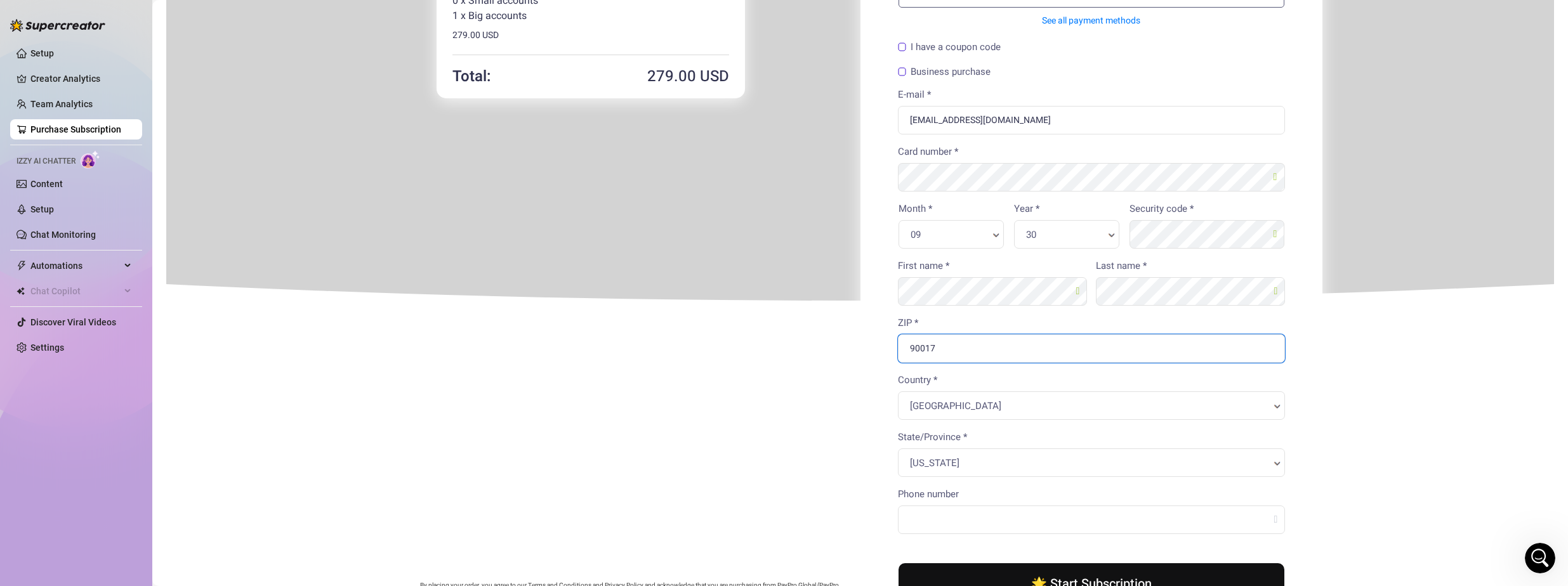
scroll to position [127, 0]
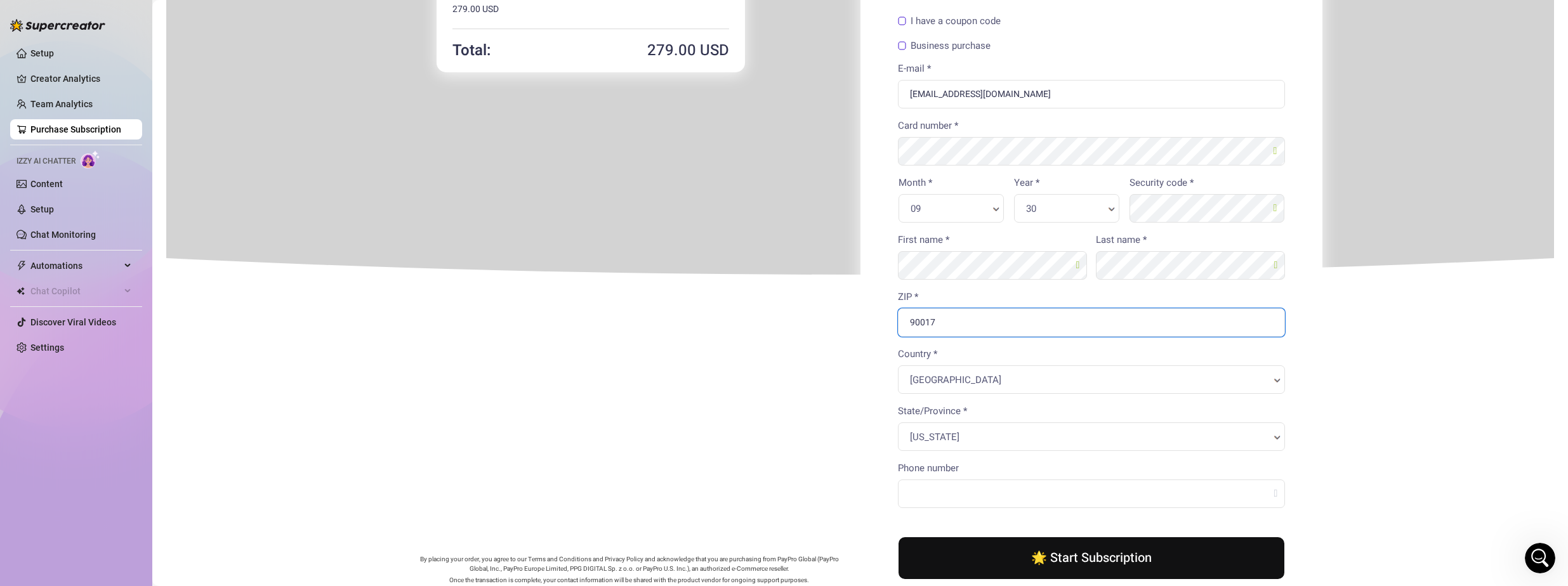
type input "90017"
click at [920, 483] on body "You're buying ×" at bounding box center [858, 276] width 1387 height 780
click at [920, 506] on div "Phone number" at bounding box center [1089, 488] width 396 height 57
click at [920, 496] on input "Phone number" at bounding box center [1089, 493] width 387 height 29
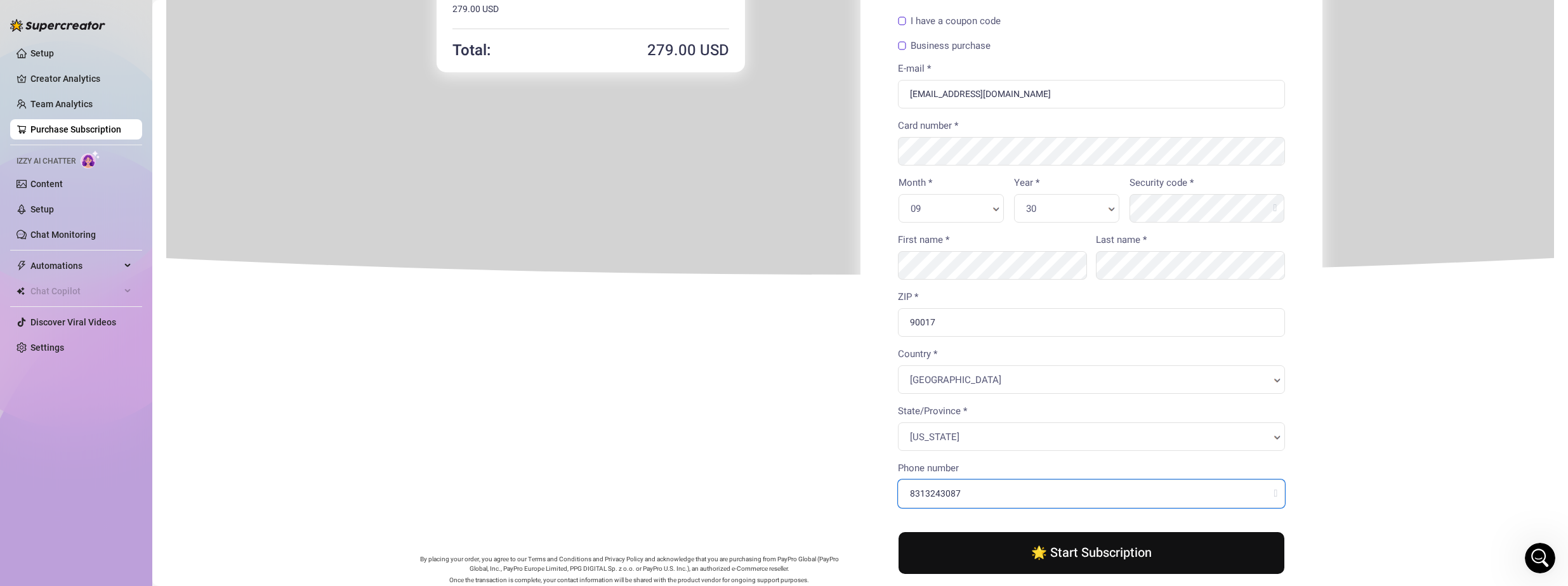
type input "8313243087"
click at [920, 555] on button "🌟 Start Subscription" at bounding box center [1089, 551] width 386 height 42
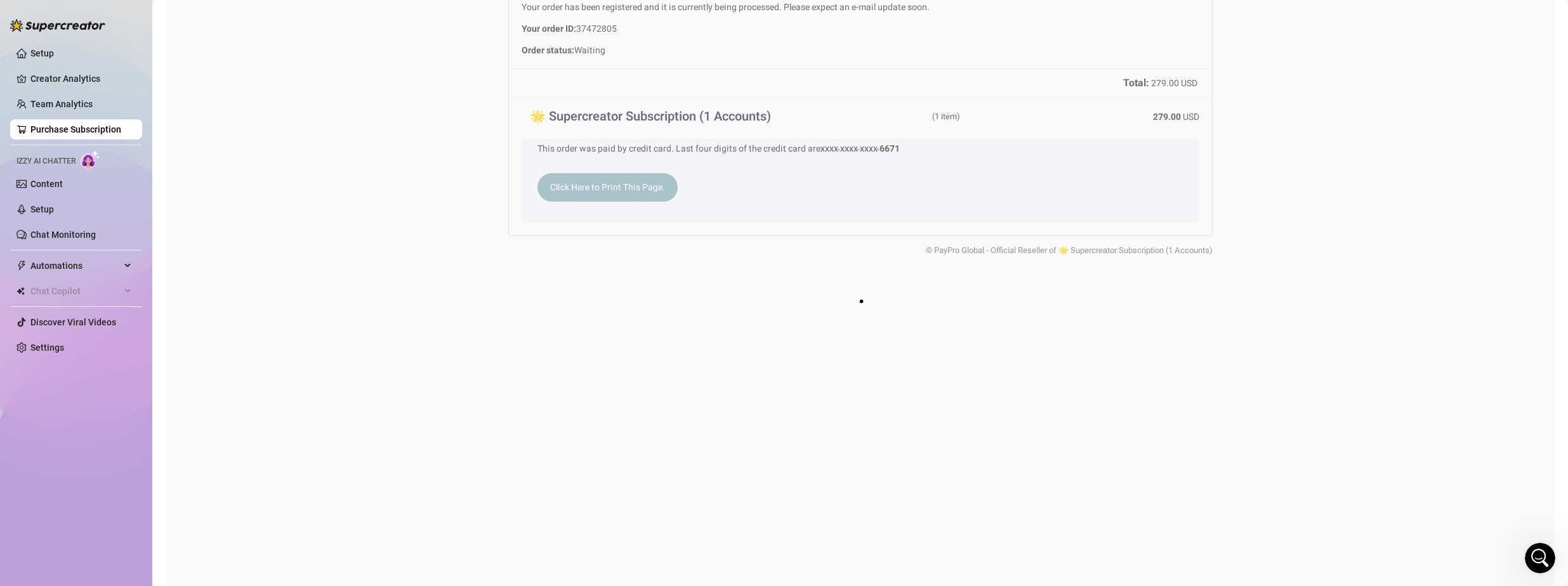
scroll to position [0, 0]
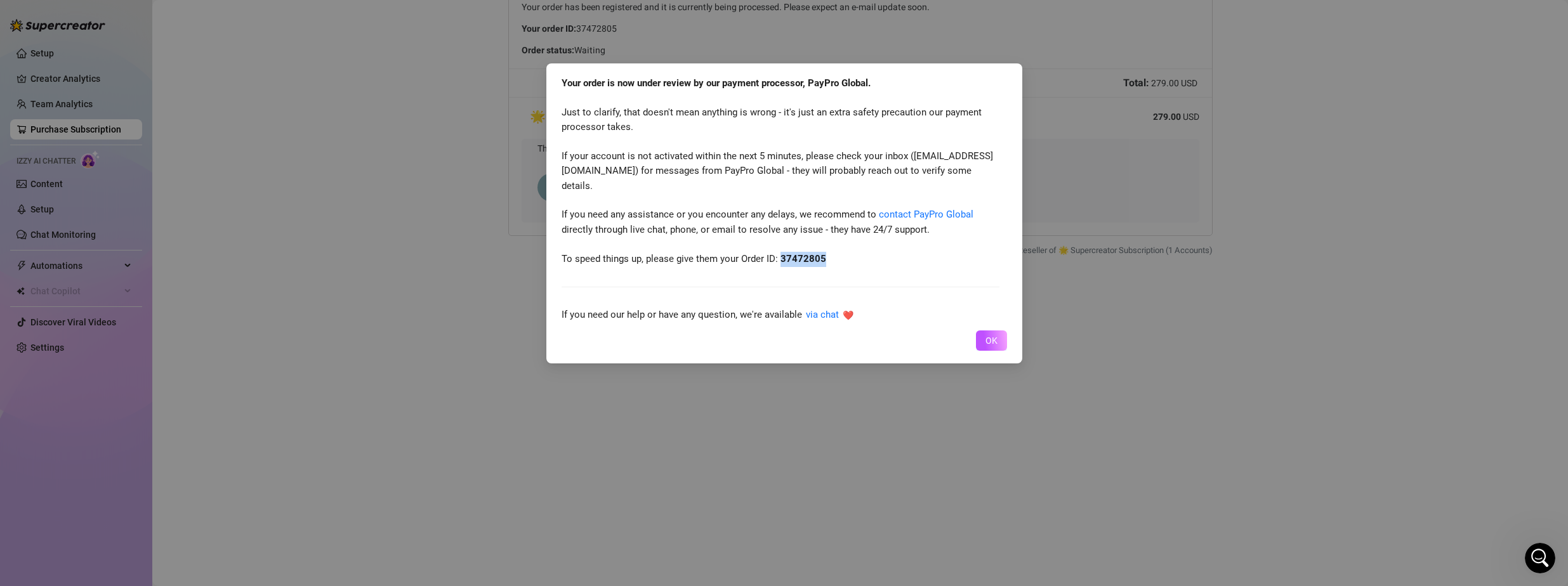
drag, startPoint x: 826, startPoint y: 258, endPoint x: 781, endPoint y: 255, distance: 45.1
click at [781, 255] on div "Your order is now under review by our payment processor, PayPro Global. Just to…" at bounding box center [781, 171] width 438 height 190
copy strong "37472805"
click at [915, 215] on link "contact PayPro Global" at bounding box center [926, 214] width 94 height 11
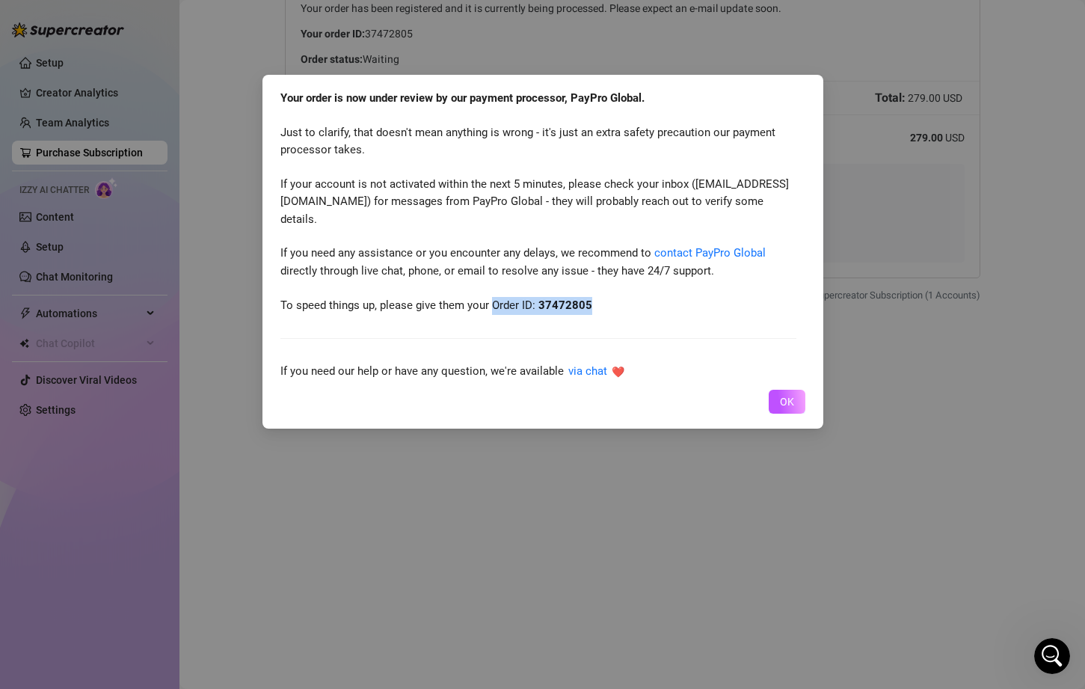
drag, startPoint x: 594, startPoint y: 310, endPoint x: 494, endPoint y: 313, distance: 100.2
click at [494, 313] on div "Your order is now under review by our payment processor, PayPro Global. Just to…" at bounding box center [538, 202] width 516 height 224
copy span "Order ID: 37472805"
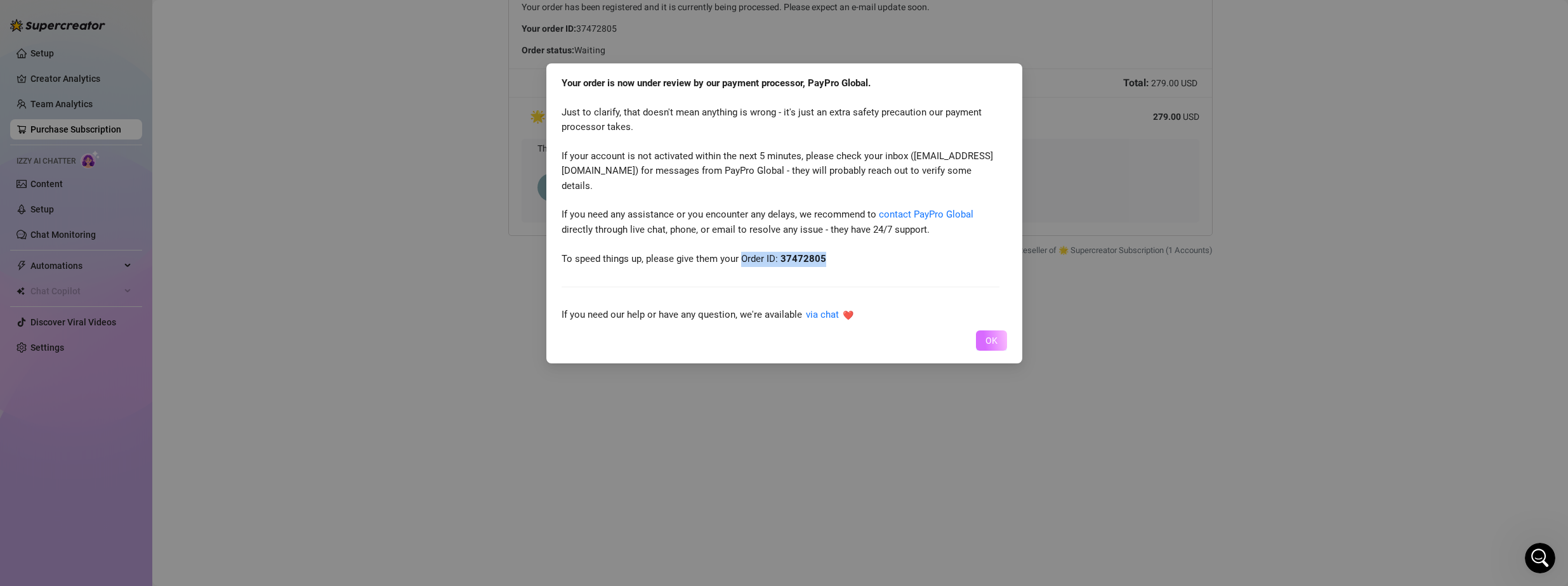
click at [920, 342] on button "OK" at bounding box center [991, 341] width 31 height 20
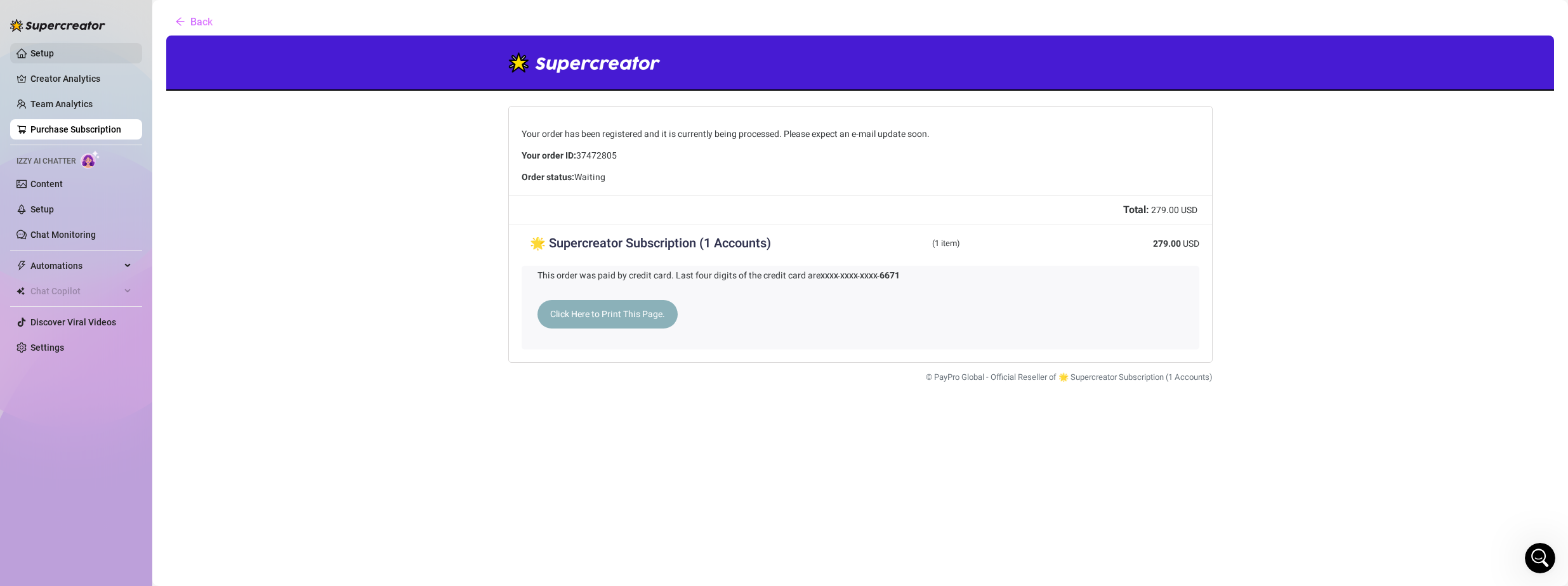
click at [45, 52] on link "Setup" at bounding box center [42, 53] width 24 height 10
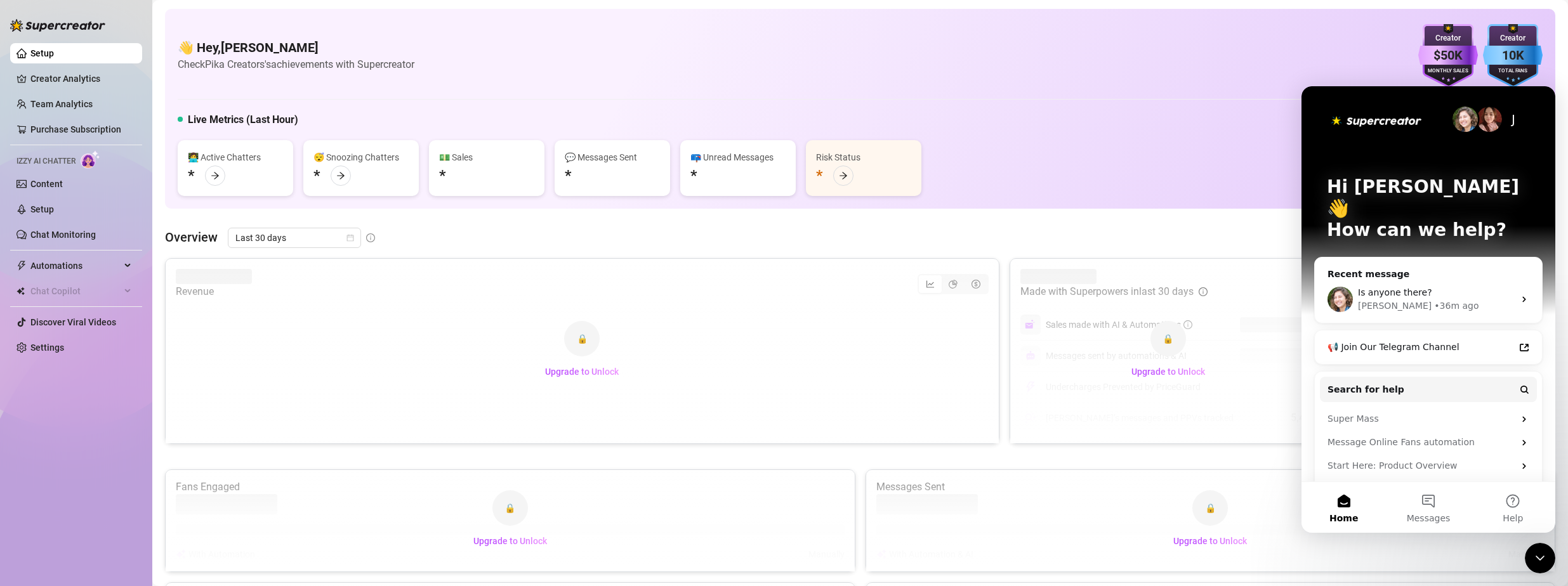
click at [920, 120] on img "Intercom messenger" at bounding box center [1464, 120] width 25 height 25
click at [920, 116] on img "Intercom messenger" at bounding box center [1489, 120] width 25 height 25
click at [920, 122] on div "J" at bounding box center [1513, 120] width 25 height 25
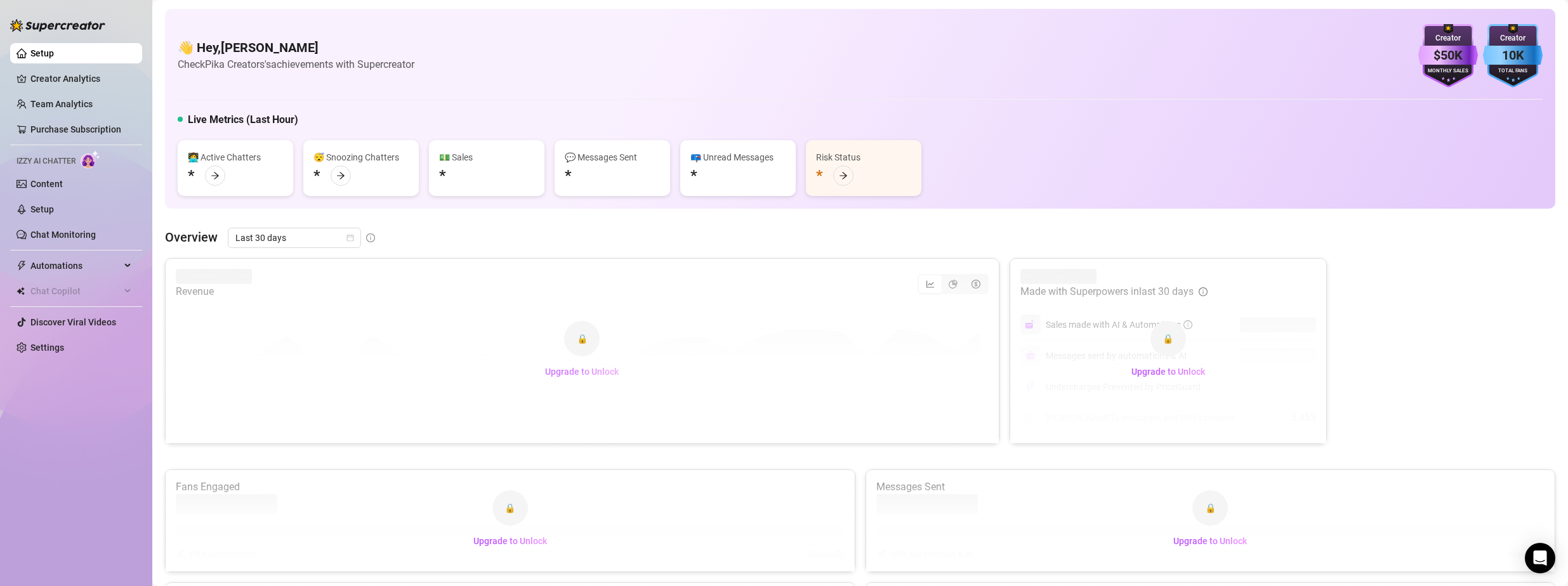
click at [571, 369] on span "Upgrade to Unlock" at bounding box center [581, 371] width 74 height 10
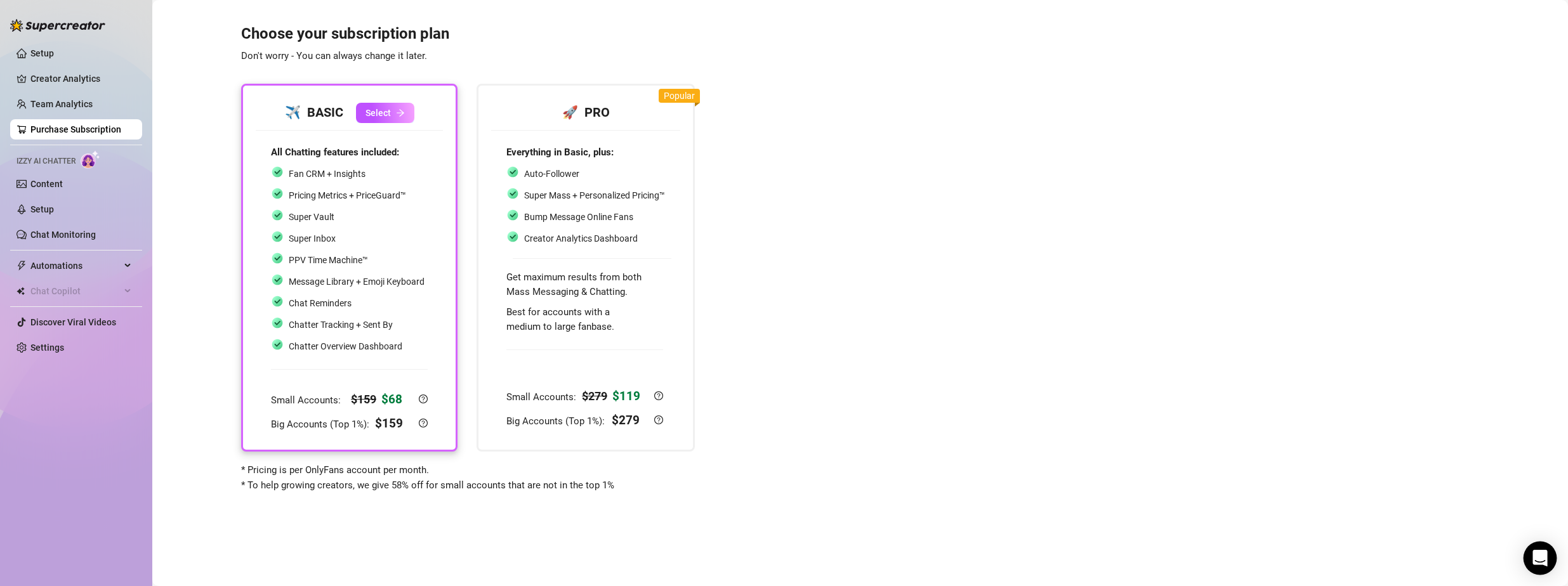
click at [1552, 552] on div "Open Intercom Messenger" at bounding box center [1540, 559] width 34 height 34
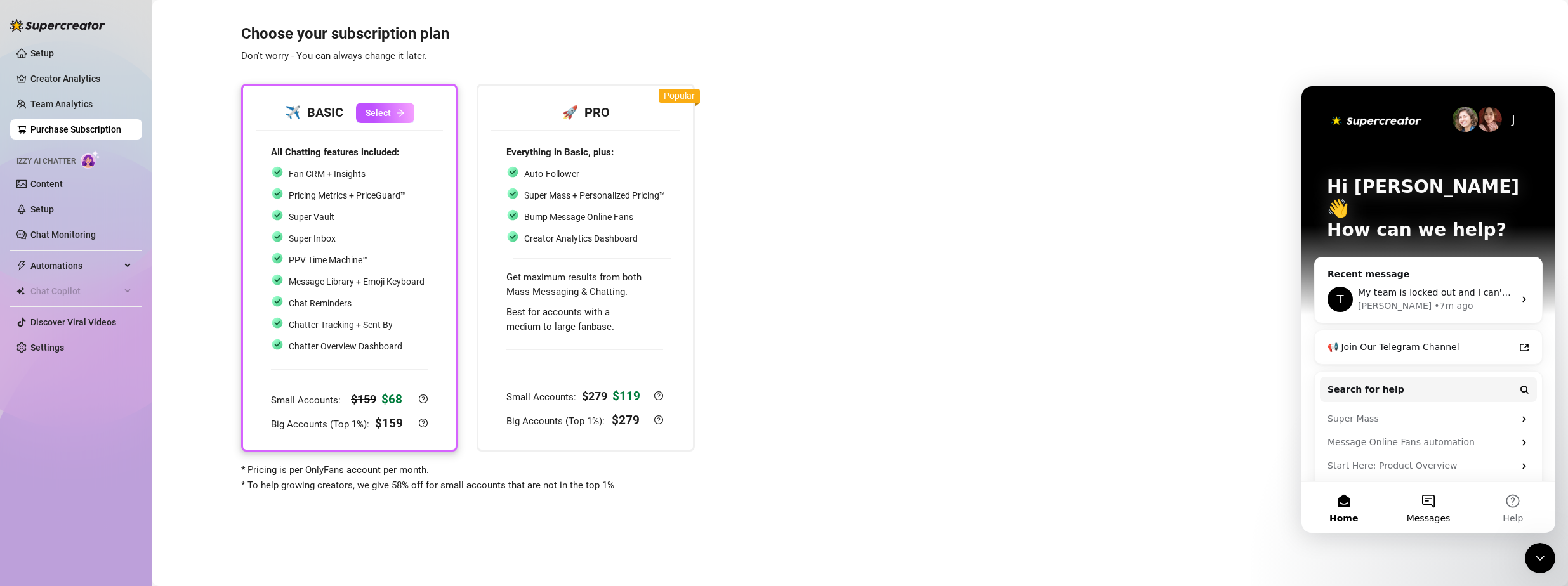
click at [1414, 504] on button "Messages" at bounding box center [1427, 507] width 84 height 51
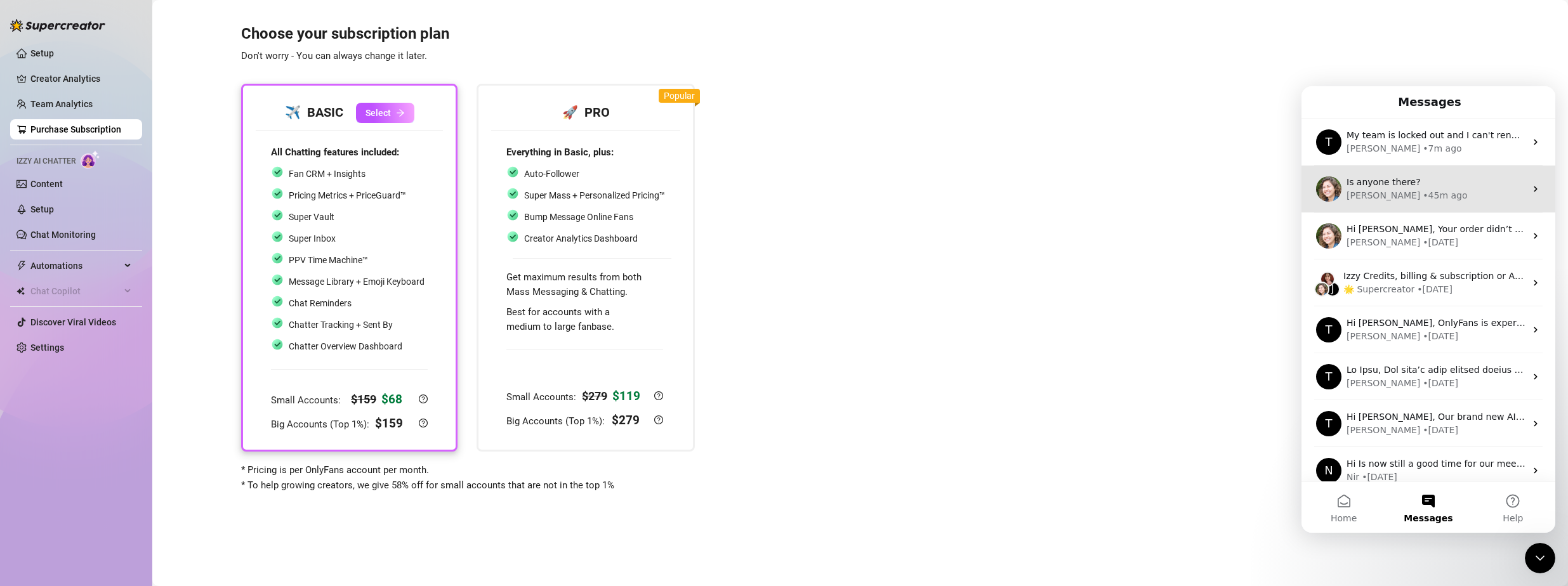
click at [1410, 198] on div "Ella • 45m ago" at bounding box center [1436, 196] width 179 height 14
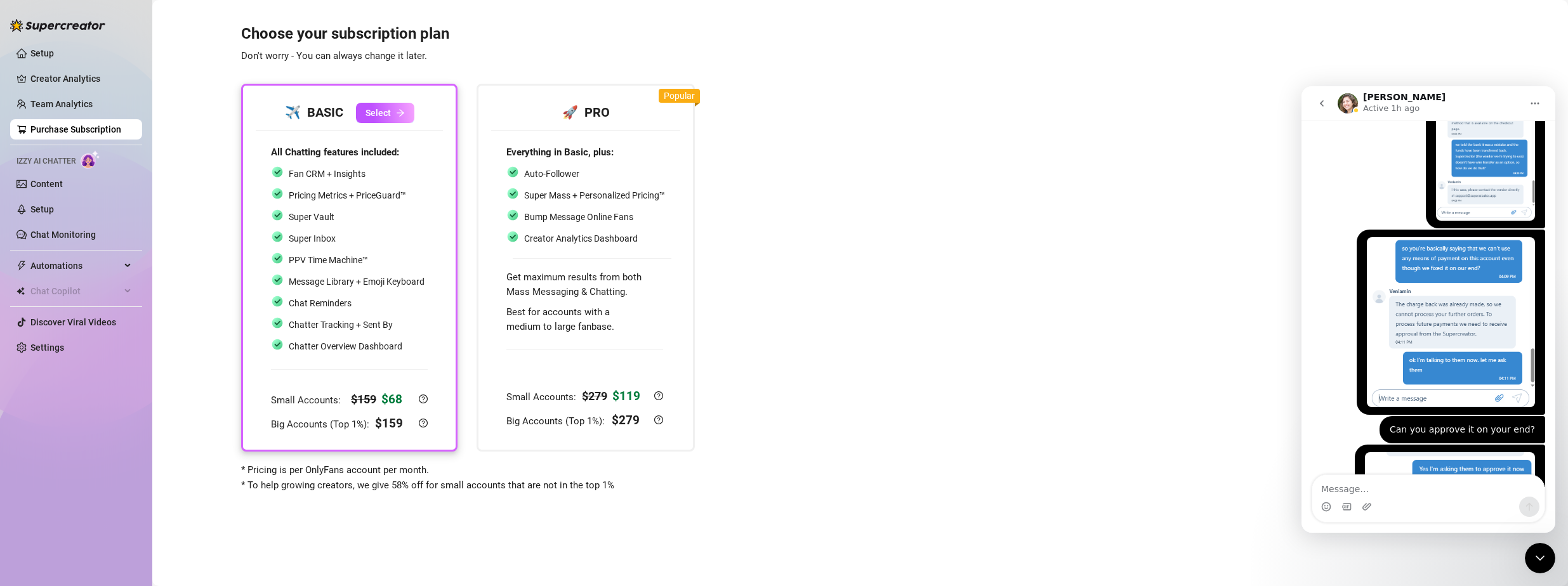
scroll to position [5475, 0]
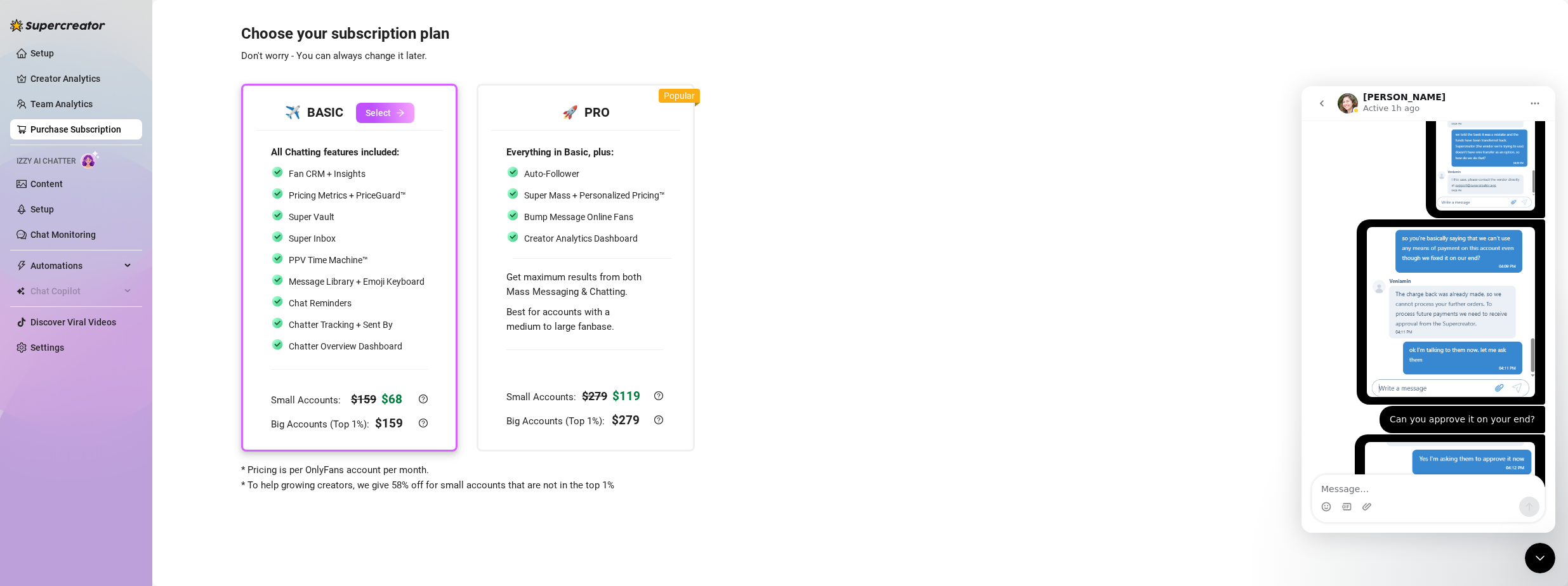
click at [1420, 491] on textarea "Message…" at bounding box center [1428, 485] width 232 height 21
click at [738, 36] on div "Choose your subscription plan Don't worry - You can always change it later. ✈️ …" at bounding box center [860, 250] width 1390 height 483
